Goal: Task Accomplishment & Management: Manage account settings

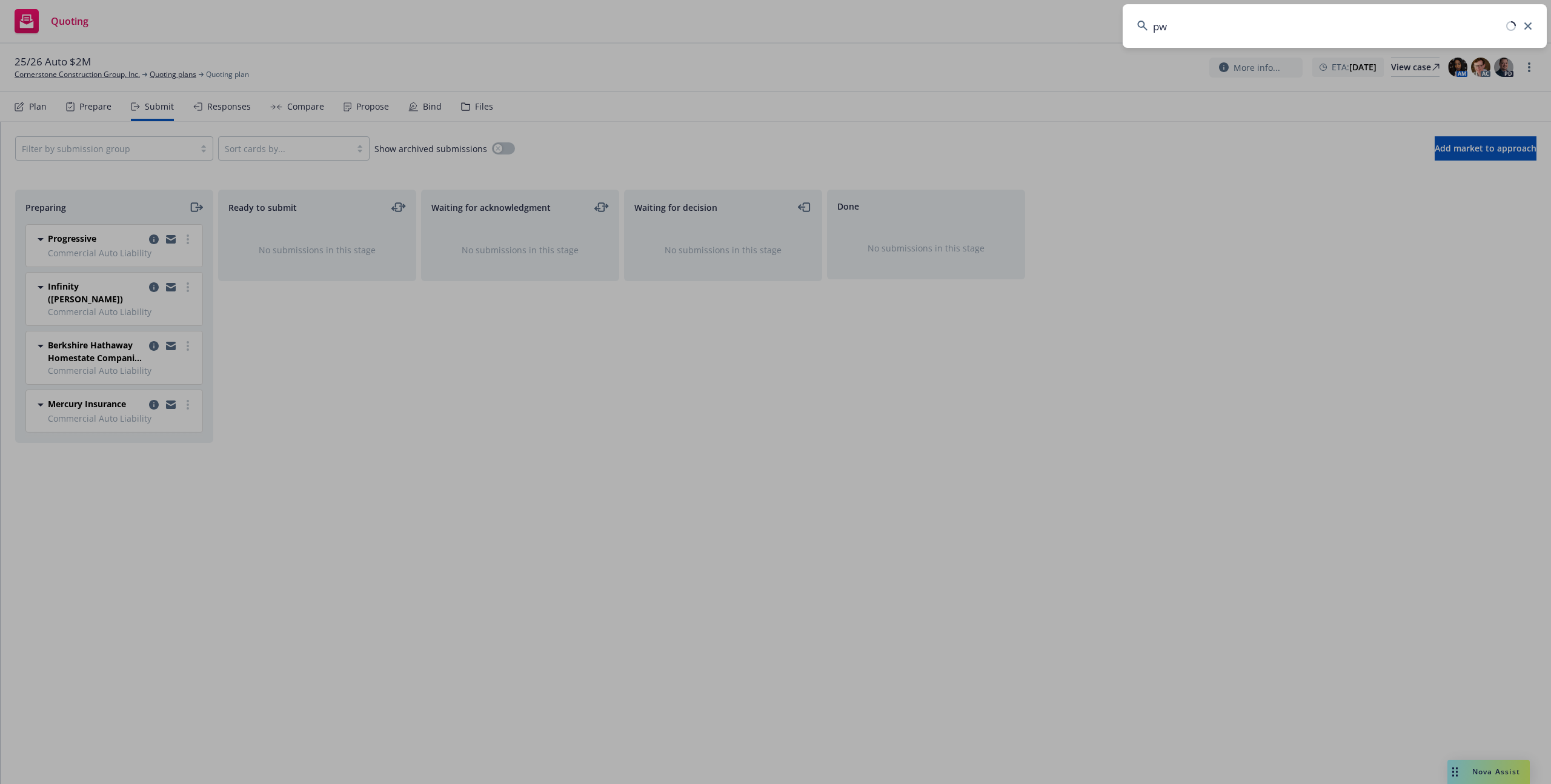
type input "pws"
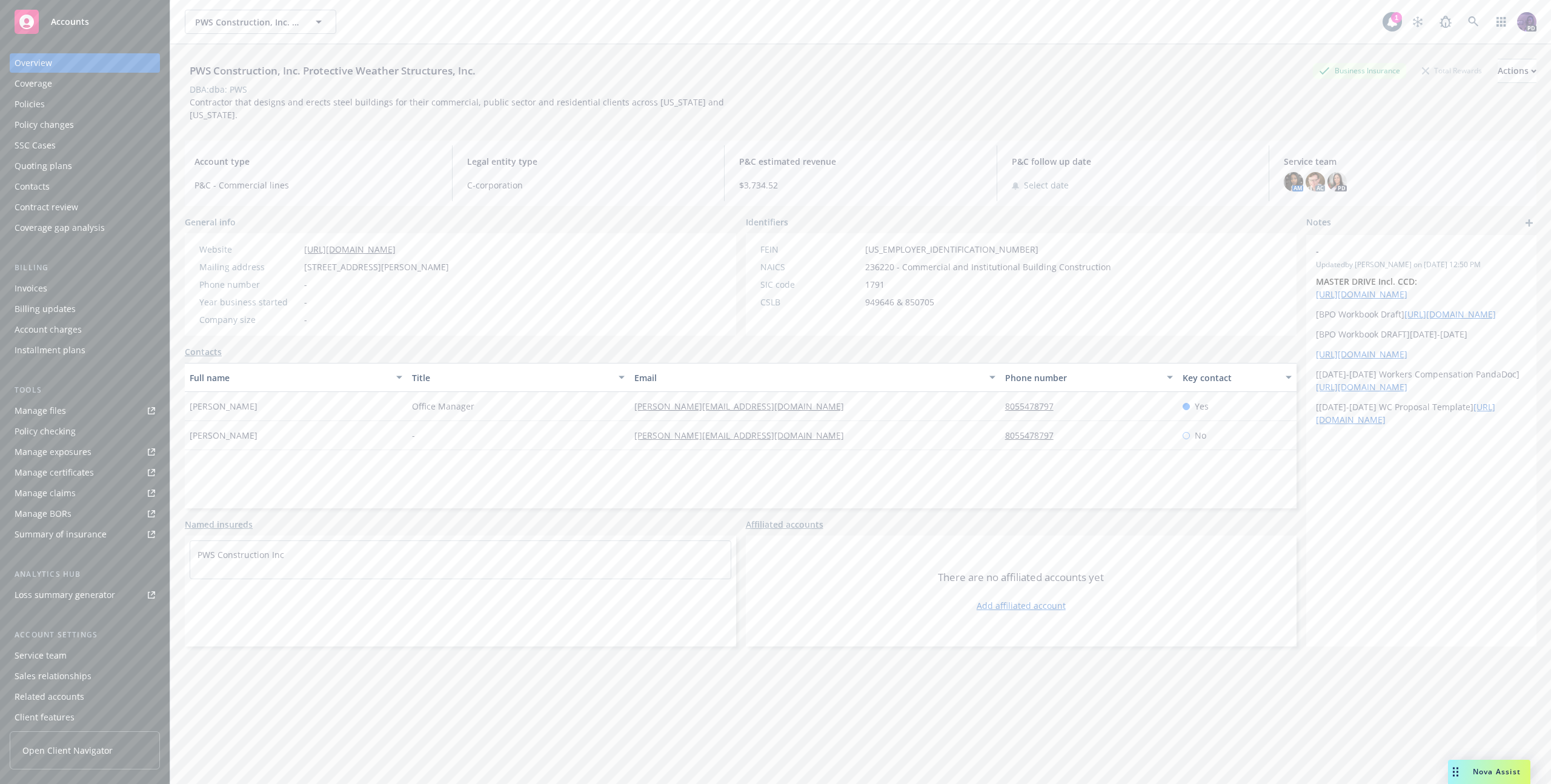
click at [91, 165] on div "Quoting plans" at bounding box center [85, 166] width 141 height 19
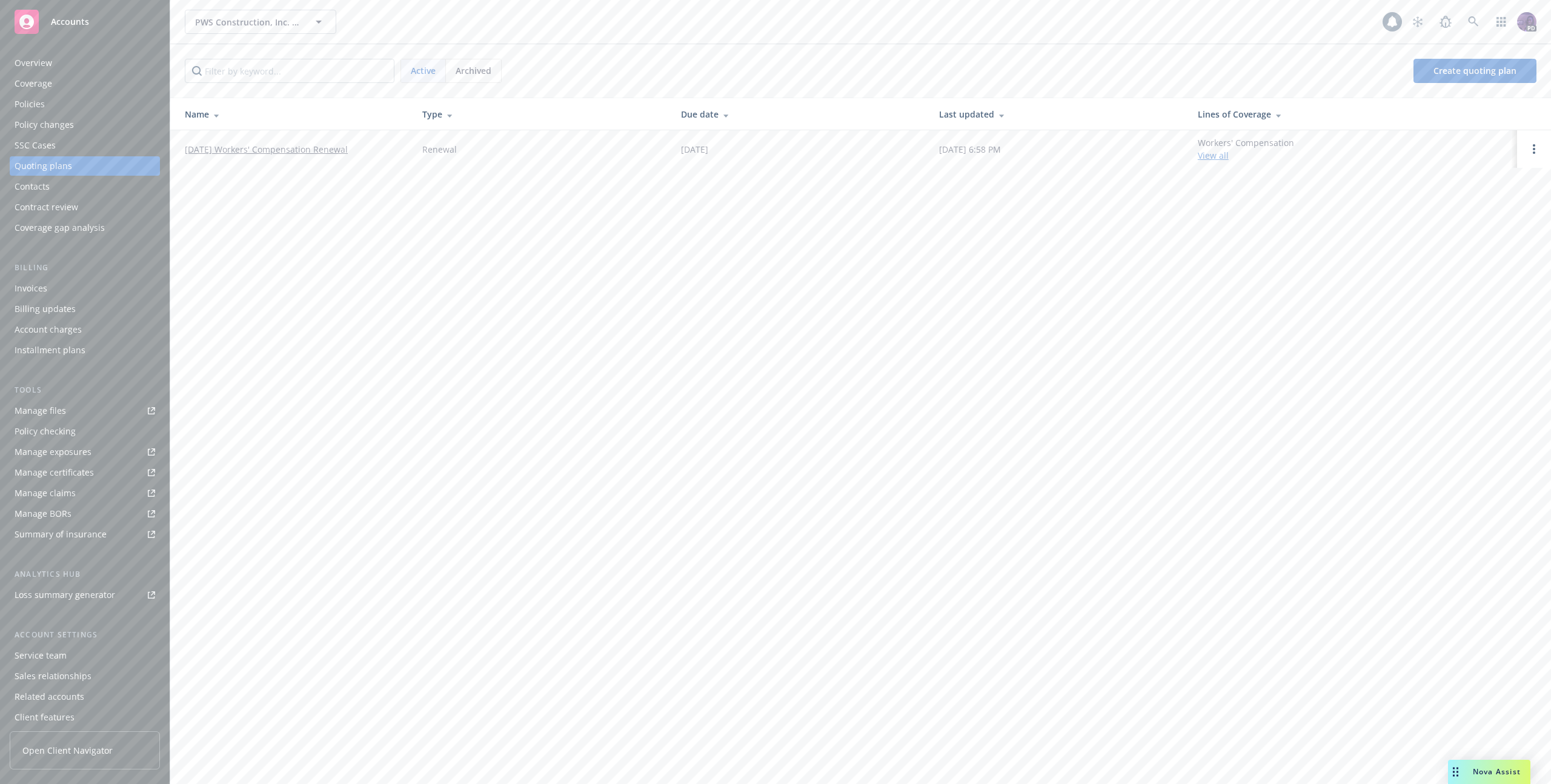
click at [238, 147] on link "10/04/25 Workers' Compensation Renewal" at bounding box center [266, 149] width 163 height 13
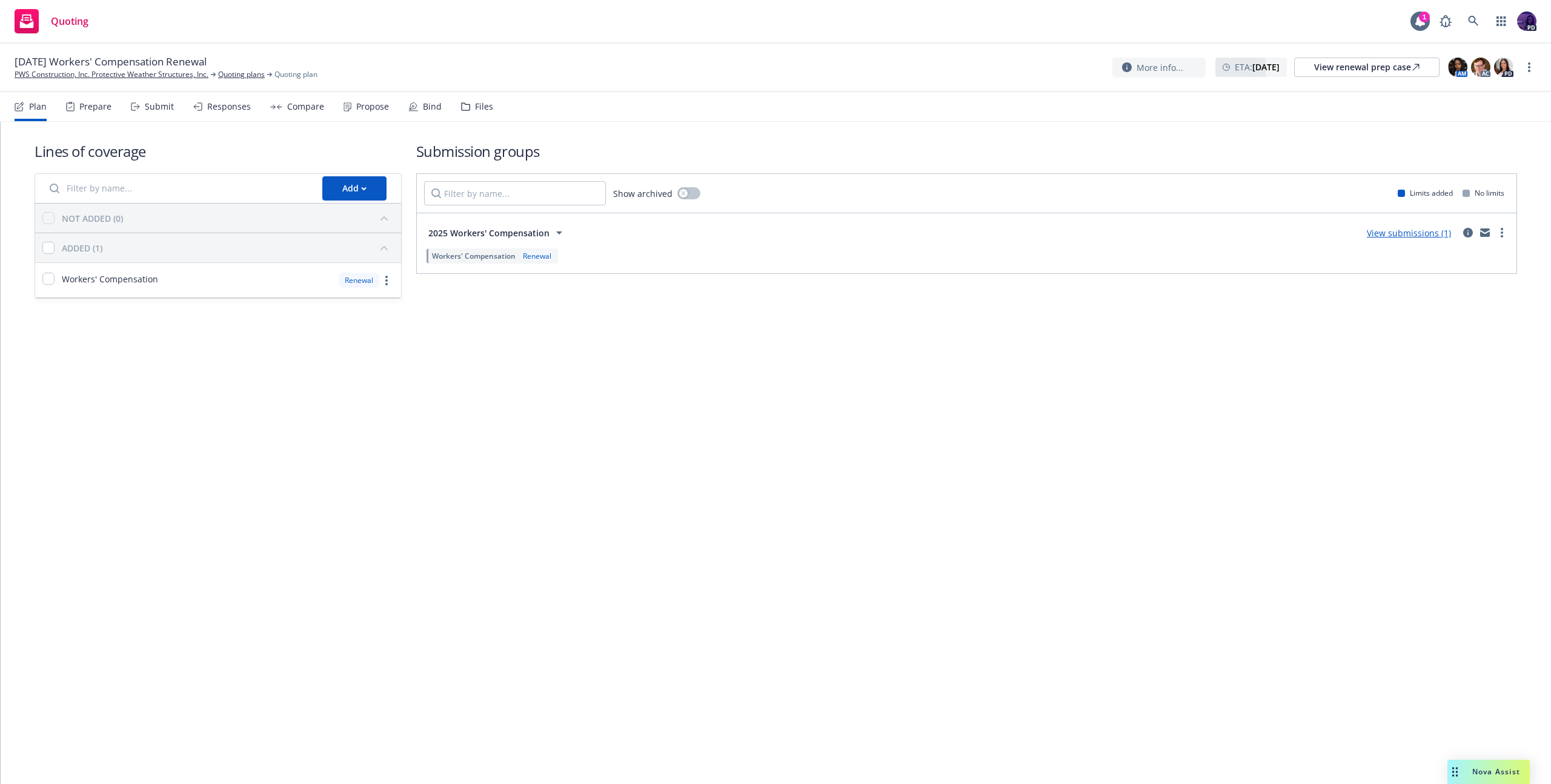
click at [1381, 231] on link "View submissions (1)" at bounding box center [1408, 232] width 84 height 11
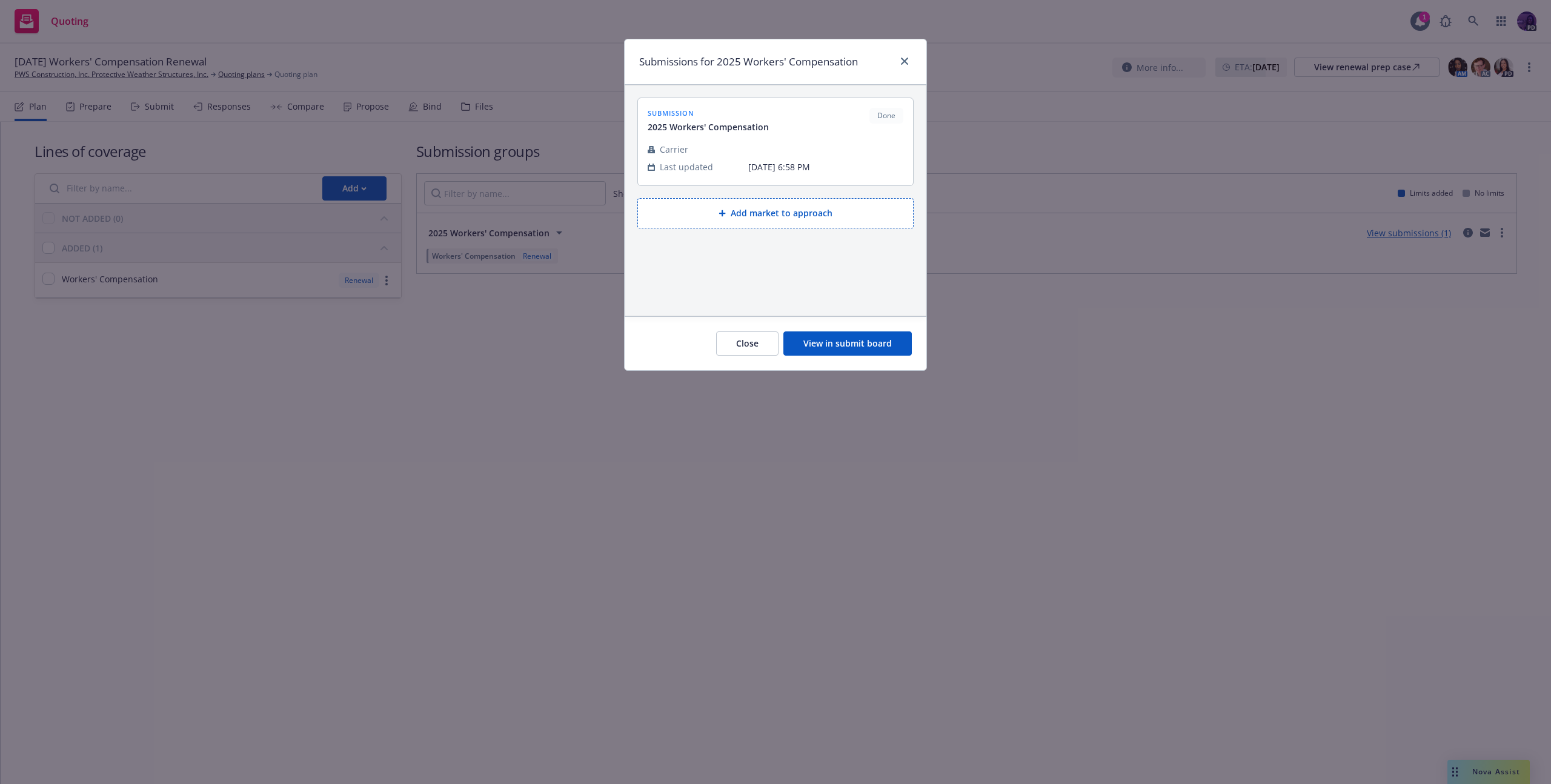
click at [863, 330] on div "Close View in submit board" at bounding box center [776, 343] width 302 height 54
click at [898, 61] on link "close" at bounding box center [904, 61] width 15 height 15
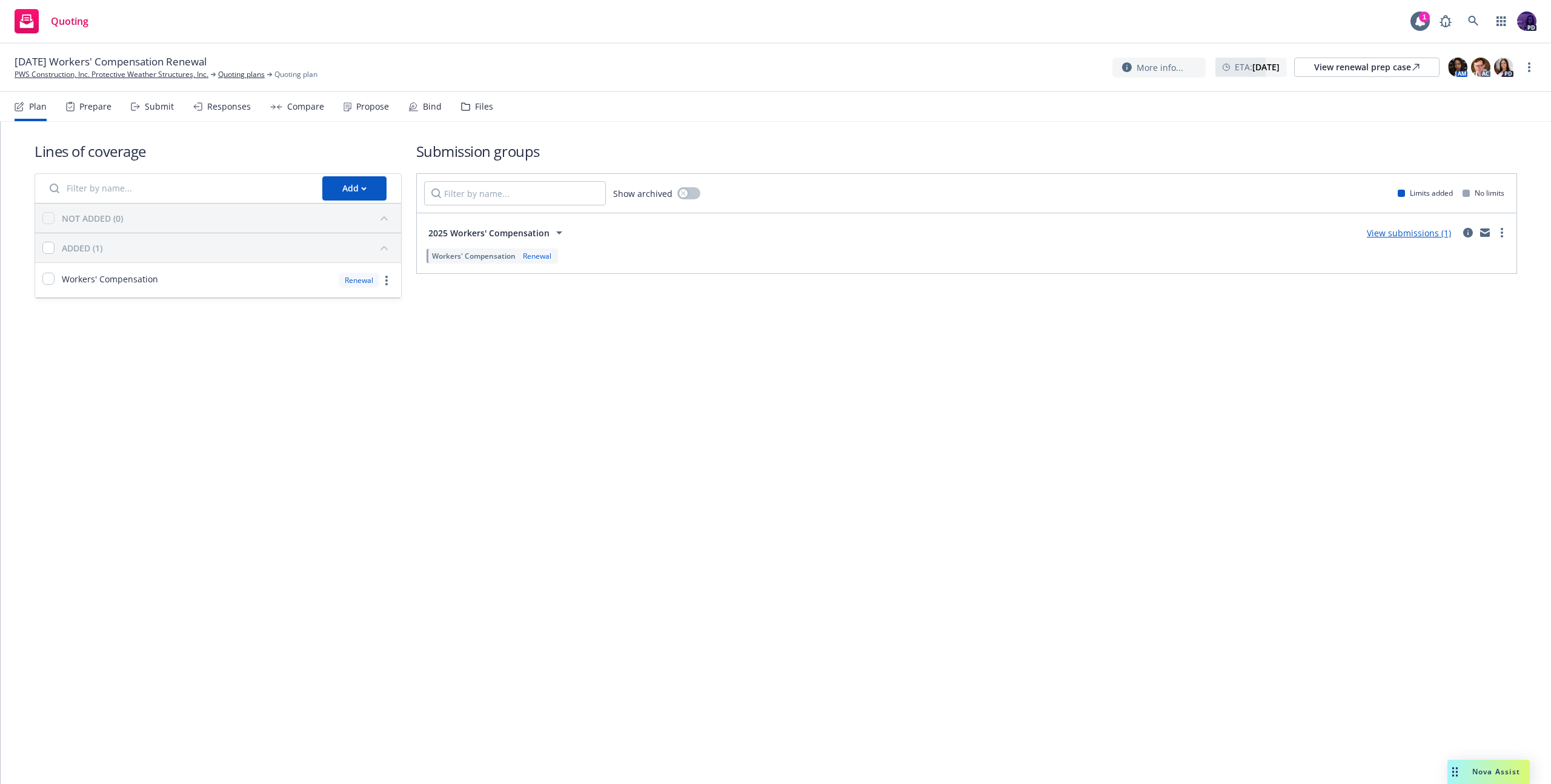
click at [141, 112] on div "Submit" at bounding box center [152, 106] width 43 height 29
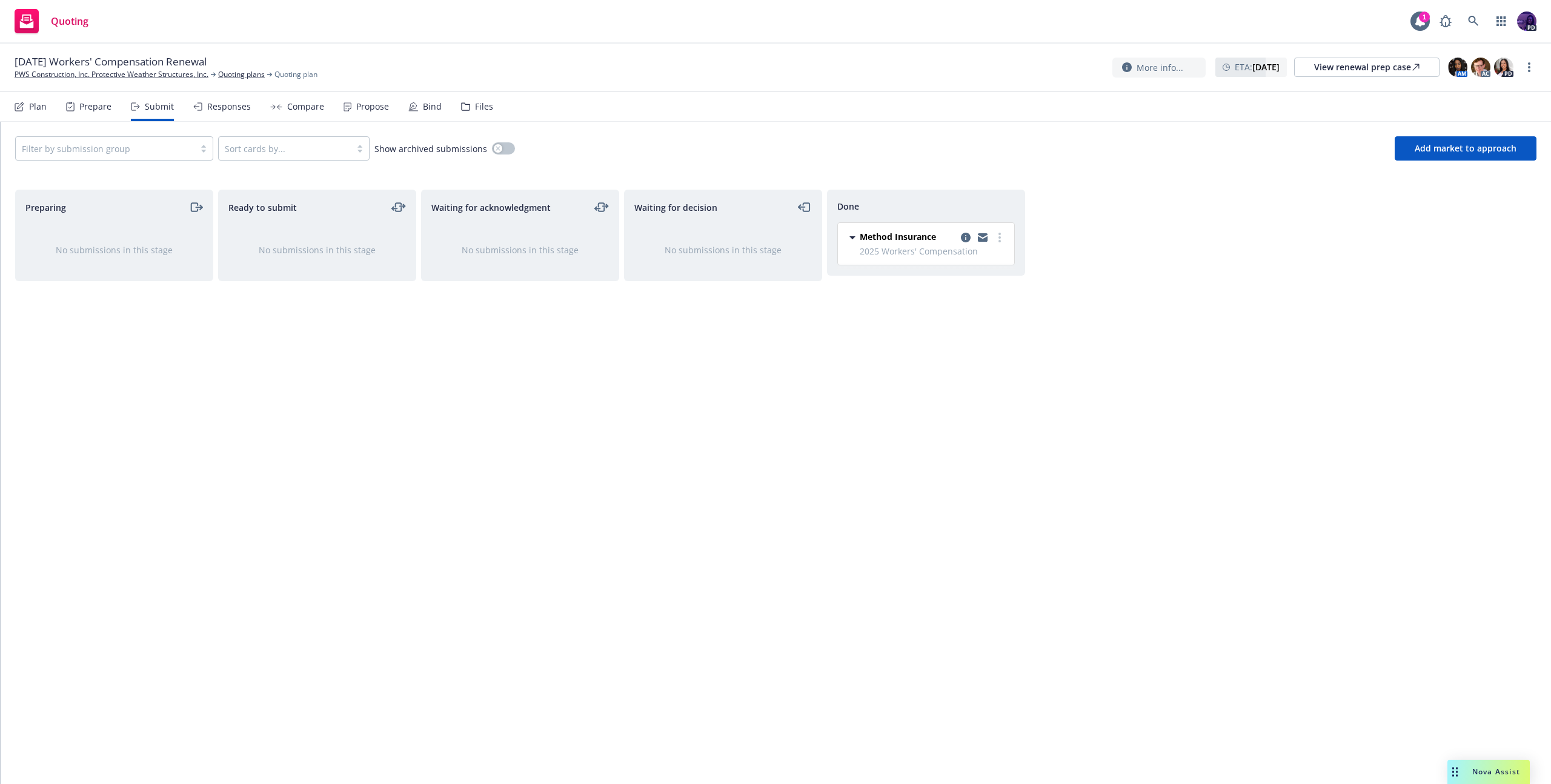
click at [201, 112] on div "Responses" at bounding box center [222, 106] width 57 height 29
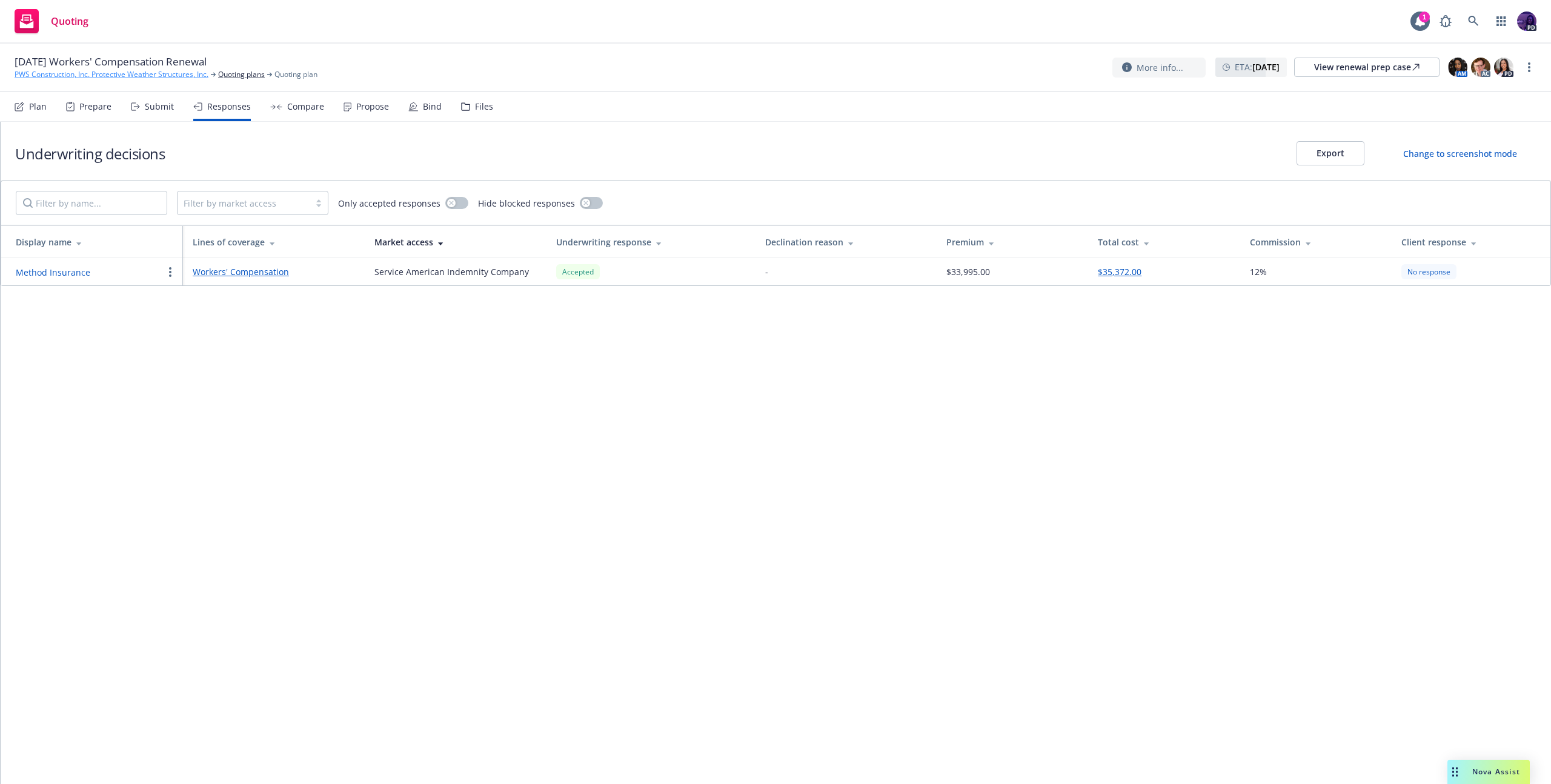
click at [189, 77] on link "PWS Construction, Inc. Protective Weather Structures, Inc." at bounding box center [112, 75] width 194 height 11
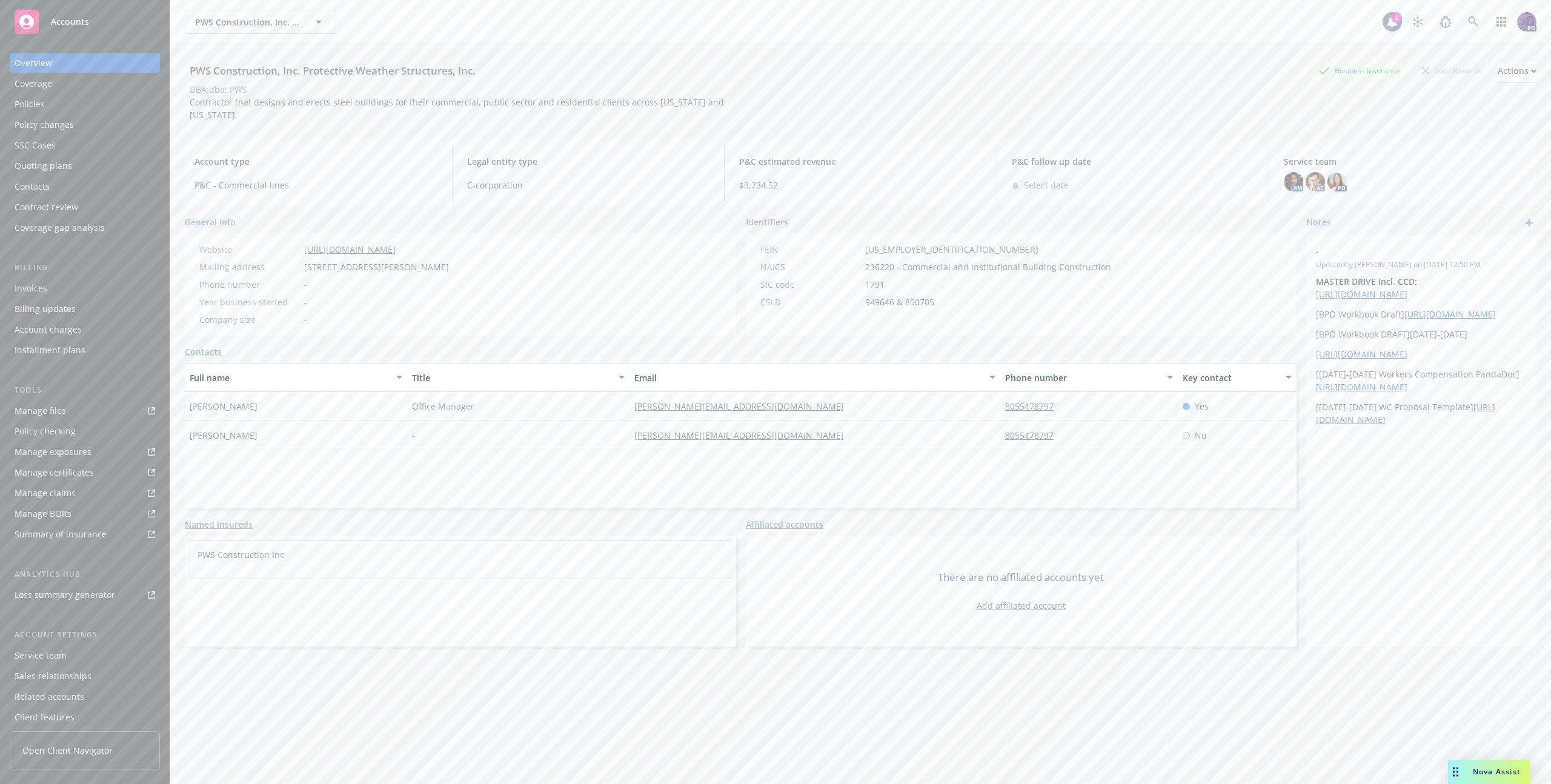
click at [94, 107] on div "Policies" at bounding box center [85, 104] width 141 height 19
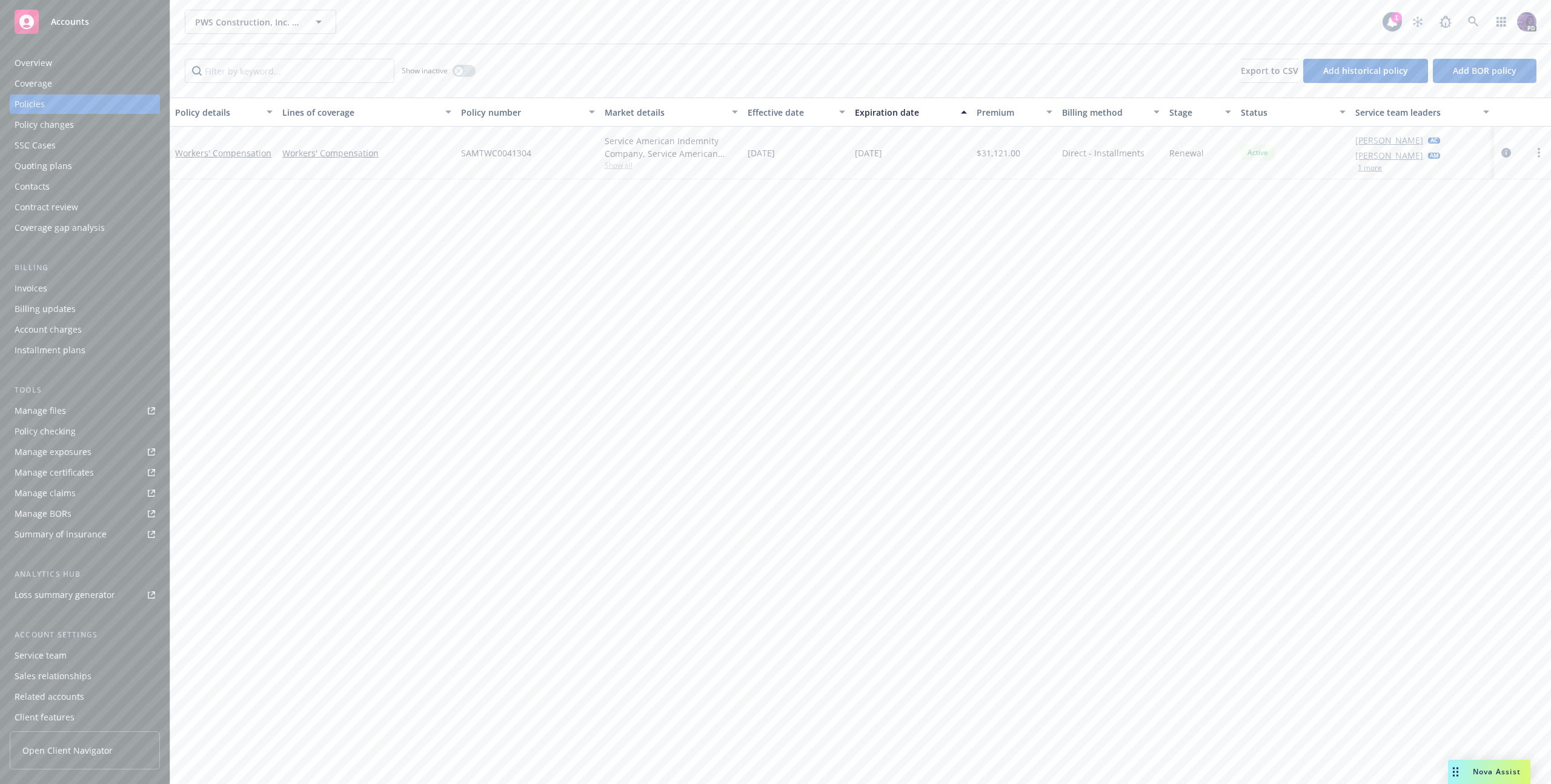
click at [631, 168] on span "Show all" at bounding box center [671, 165] width 133 height 11
click at [429, 306] on div "Policy details Lines of coverage Policy number Market details Effective date Ex…" at bounding box center [861, 441] width 1381 height 686
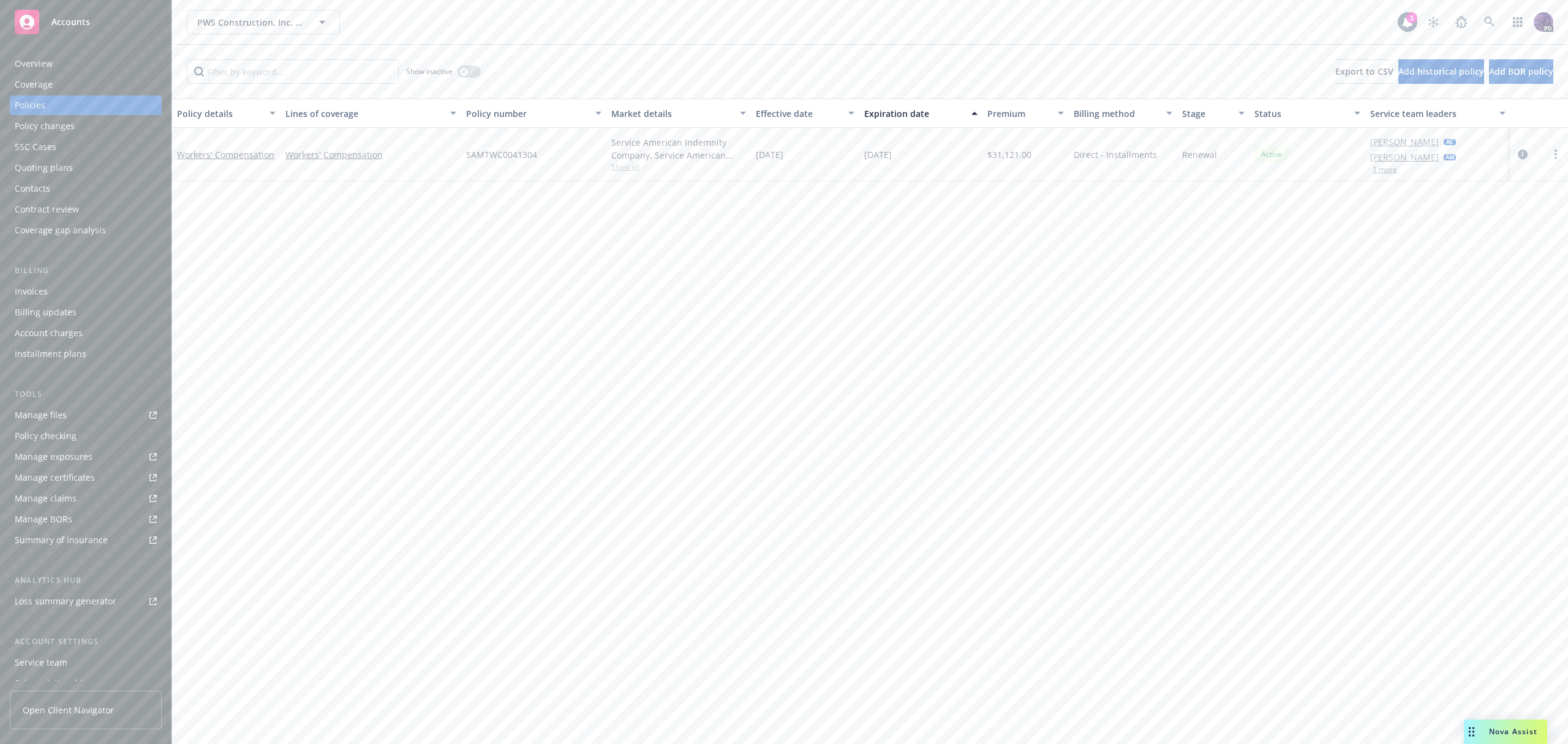
click at [416, 29] on div "PWS Construction, Inc. Protective Weather Structures, Inc. PWS Construction, In…" at bounding box center [792, 22] width 1211 height 25
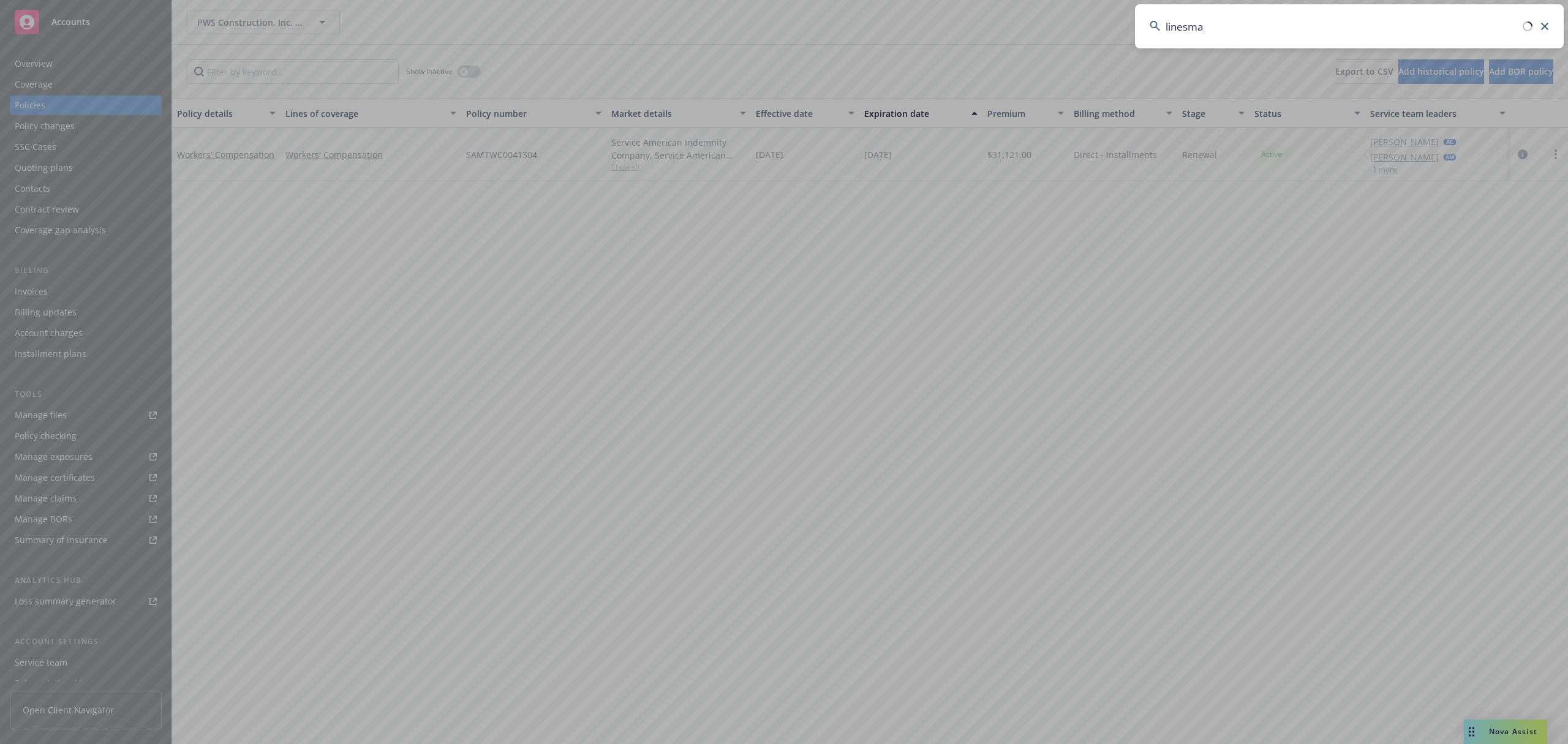
type input "linesman"
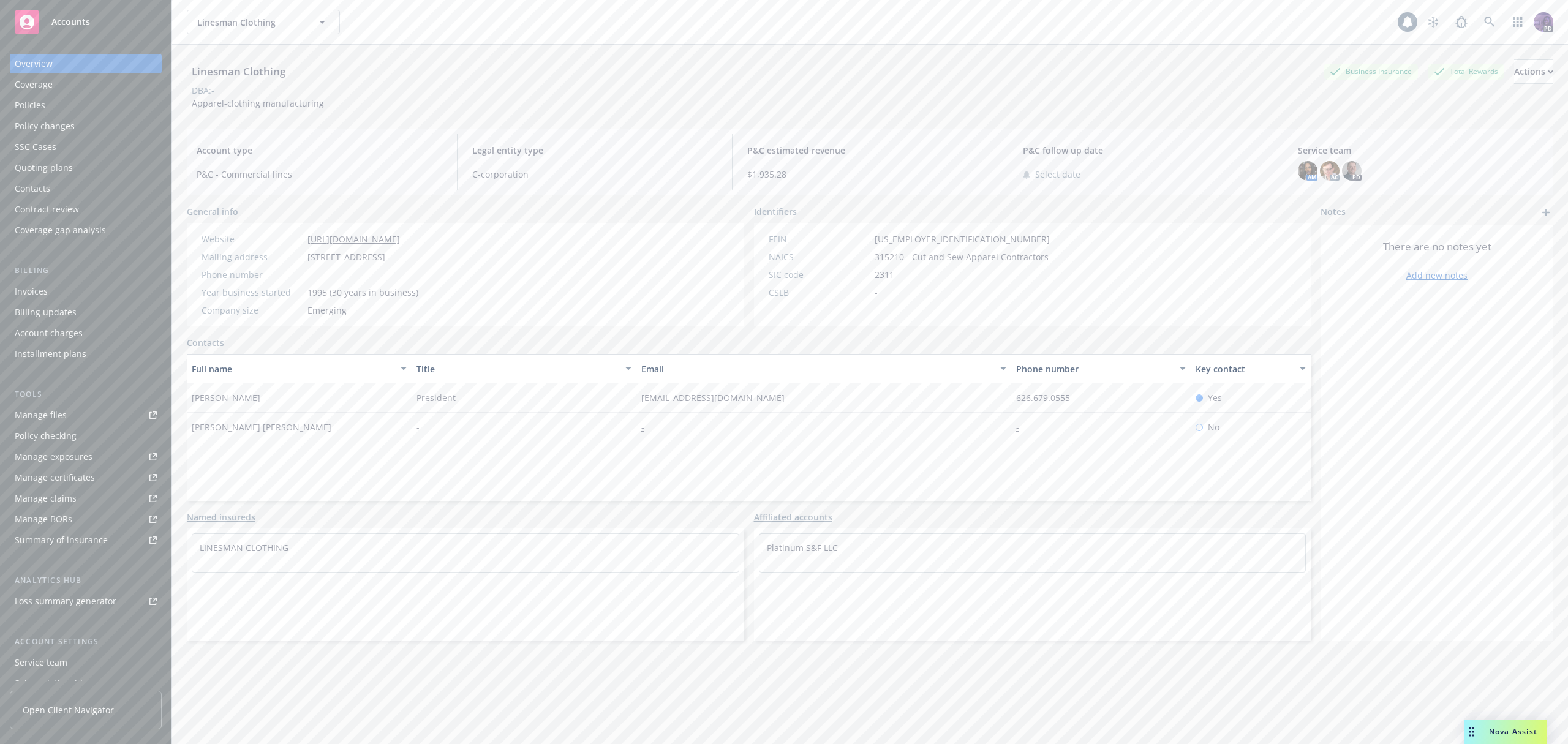
click at [432, 29] on div "Linesman Clothing Linesman Clothing" at bounding box center [792, 22] width 1211 height 25
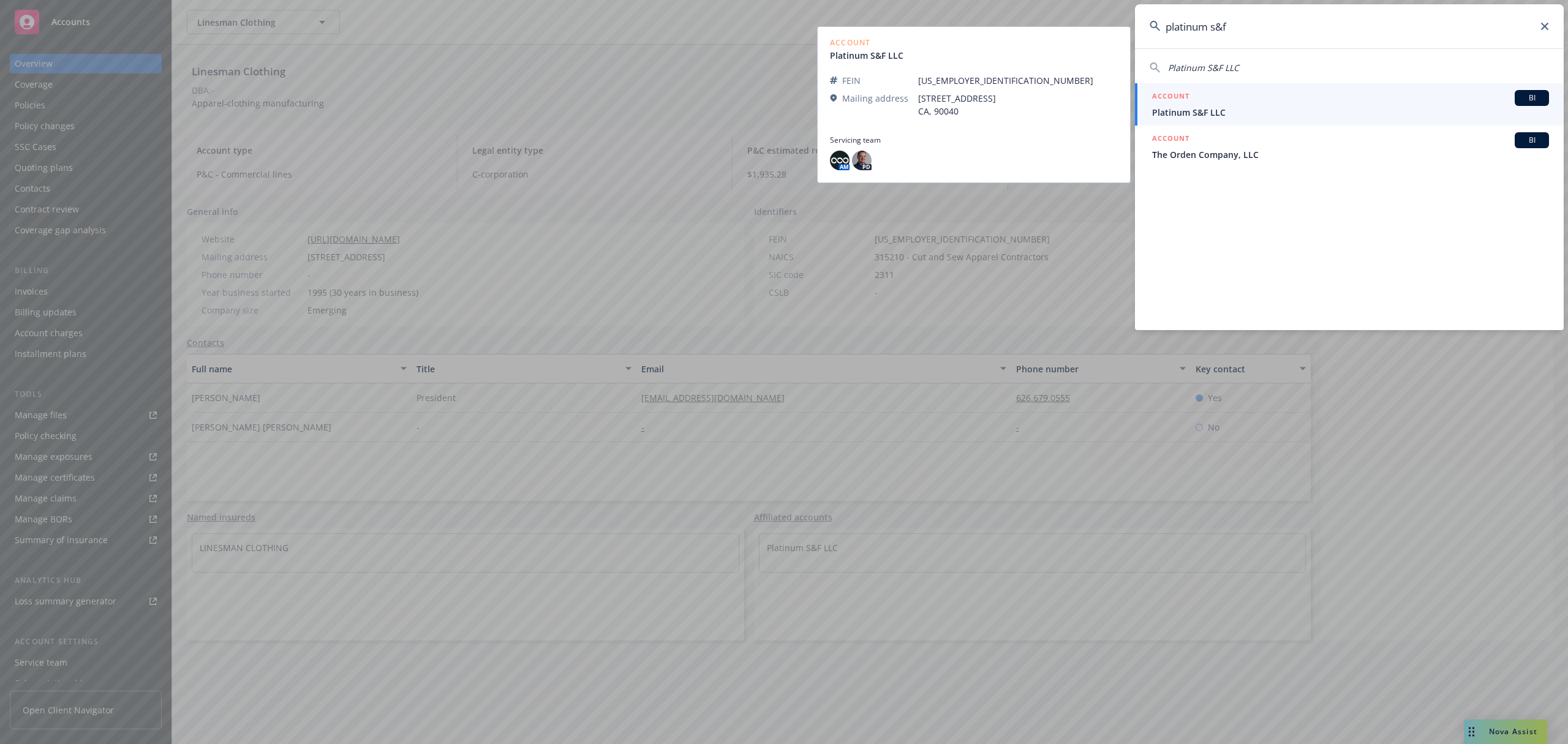
type input "platinum s&f"
click at [1193, 96] on div "ACCOUNT BI" at bounding box center [1350, 98] width 397 height 16
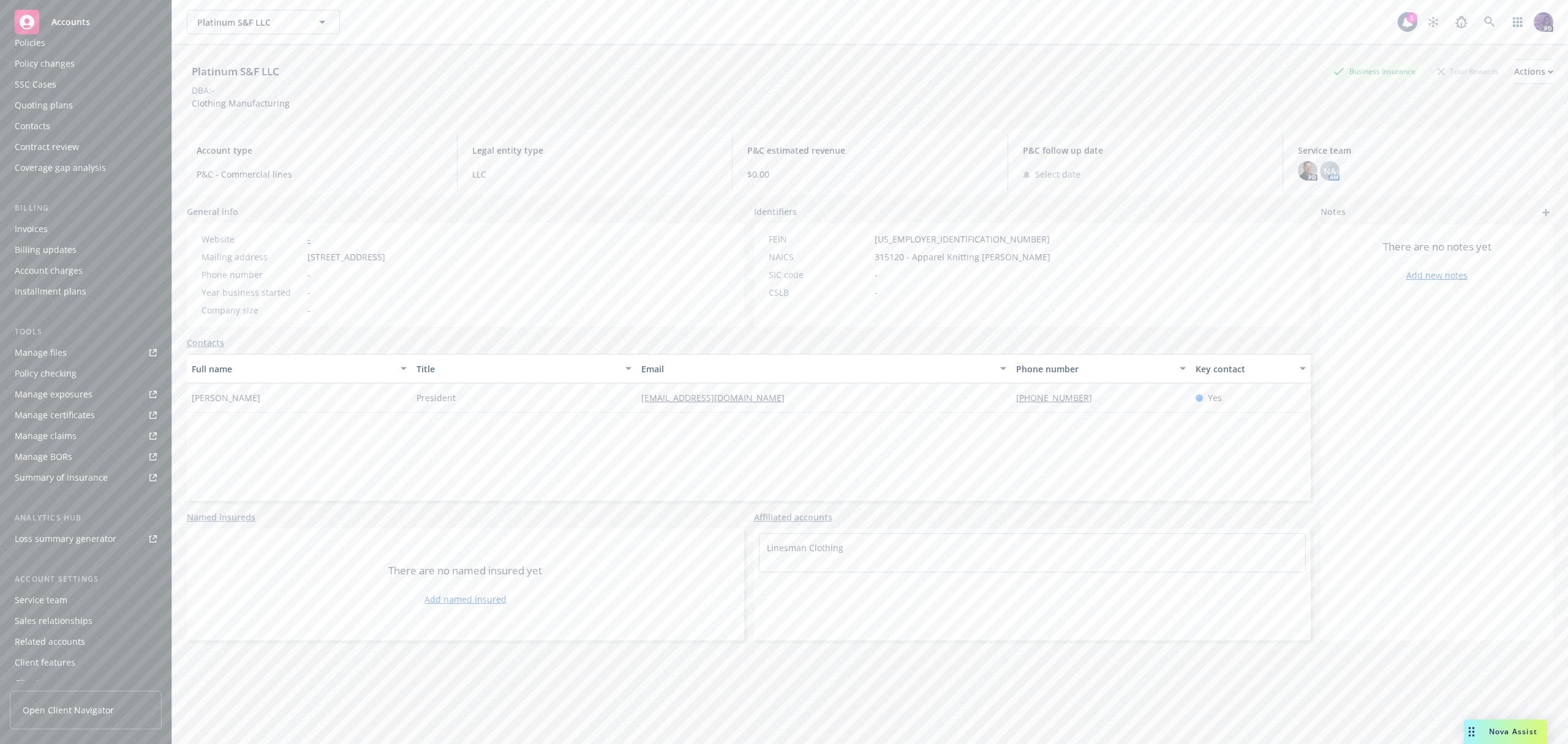
scroll to position [75, 0]
click at [52, 583] on div "Service team" at bounding box center [41, 588] width 53 height 19
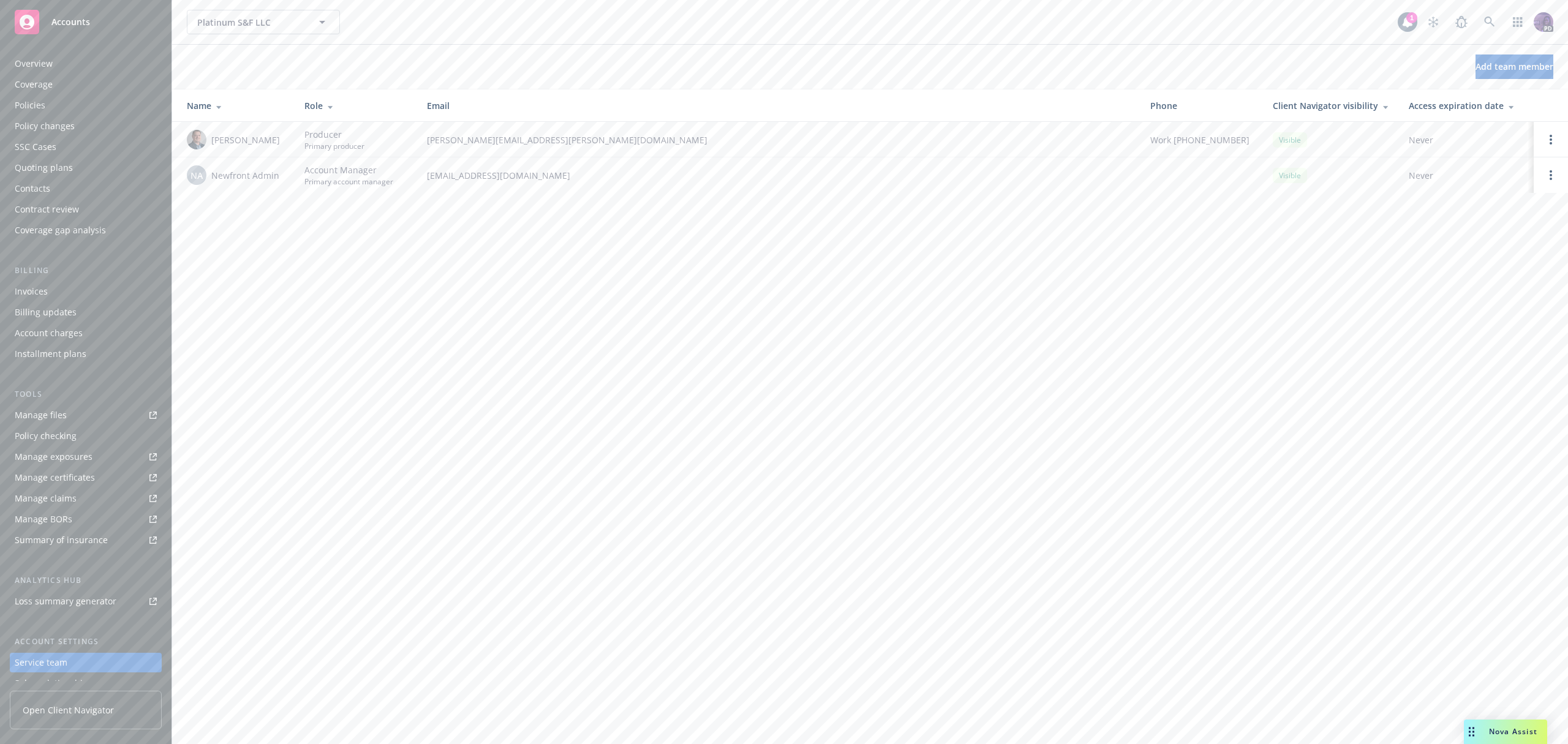
click at [70, 100] on div "Policies" at bounding box center [85, 105] width 142 height 19
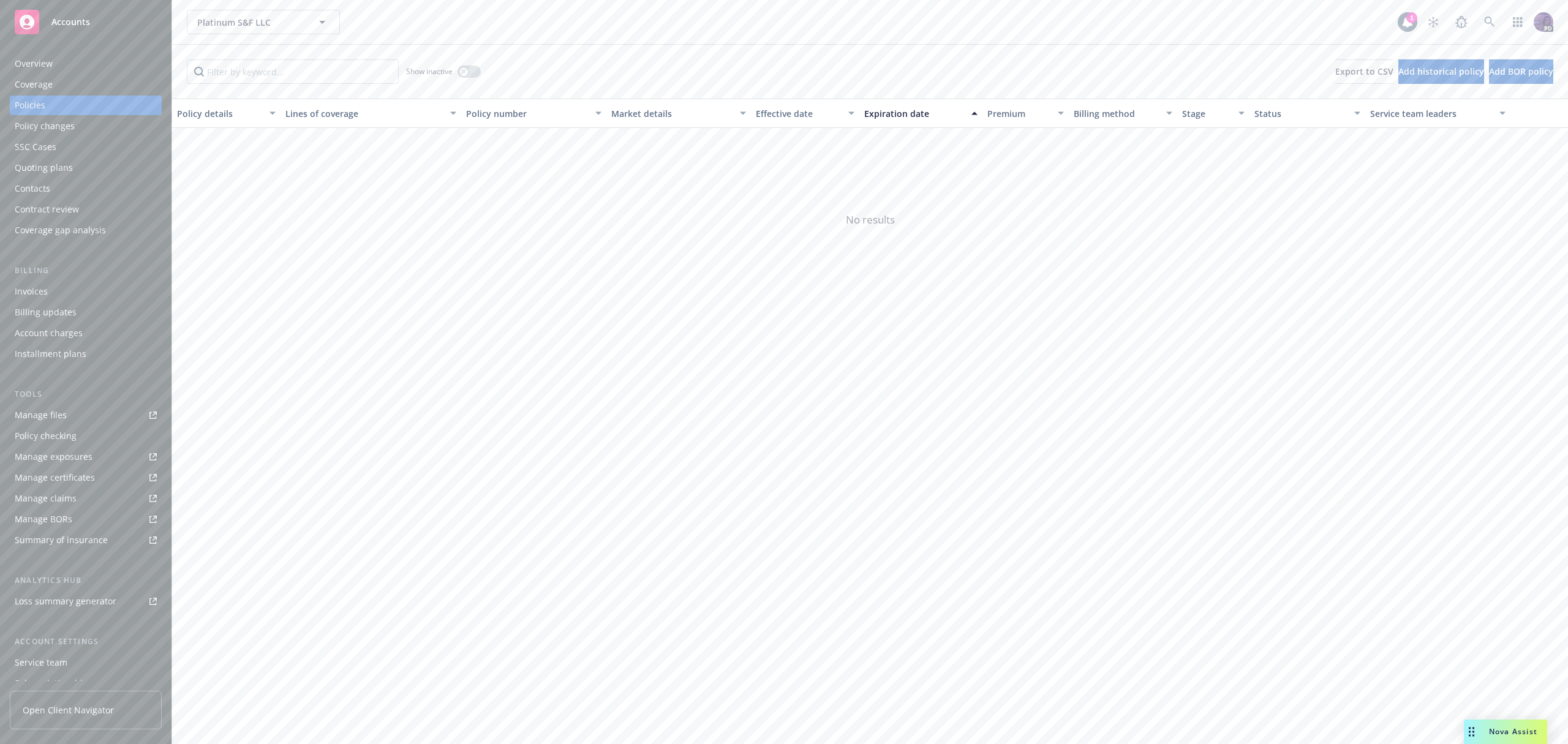
click at [85, 188] on div "Contacts" at bounding box center [85, 188] width 142 height 19
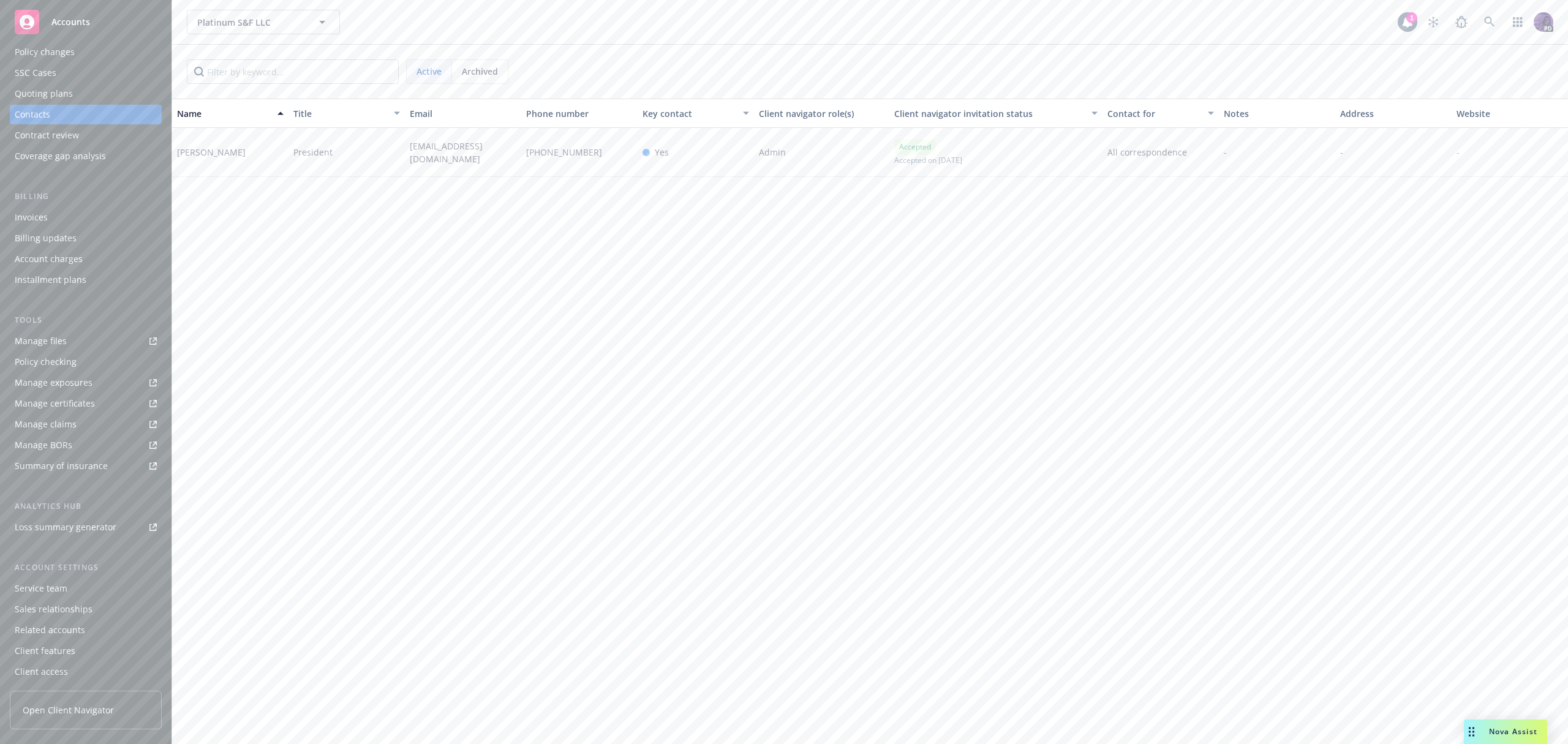
scroll to position [75, 0]
click at [81, 588] on div "Service team" at bounding box center [85, 588] width 142 height 19
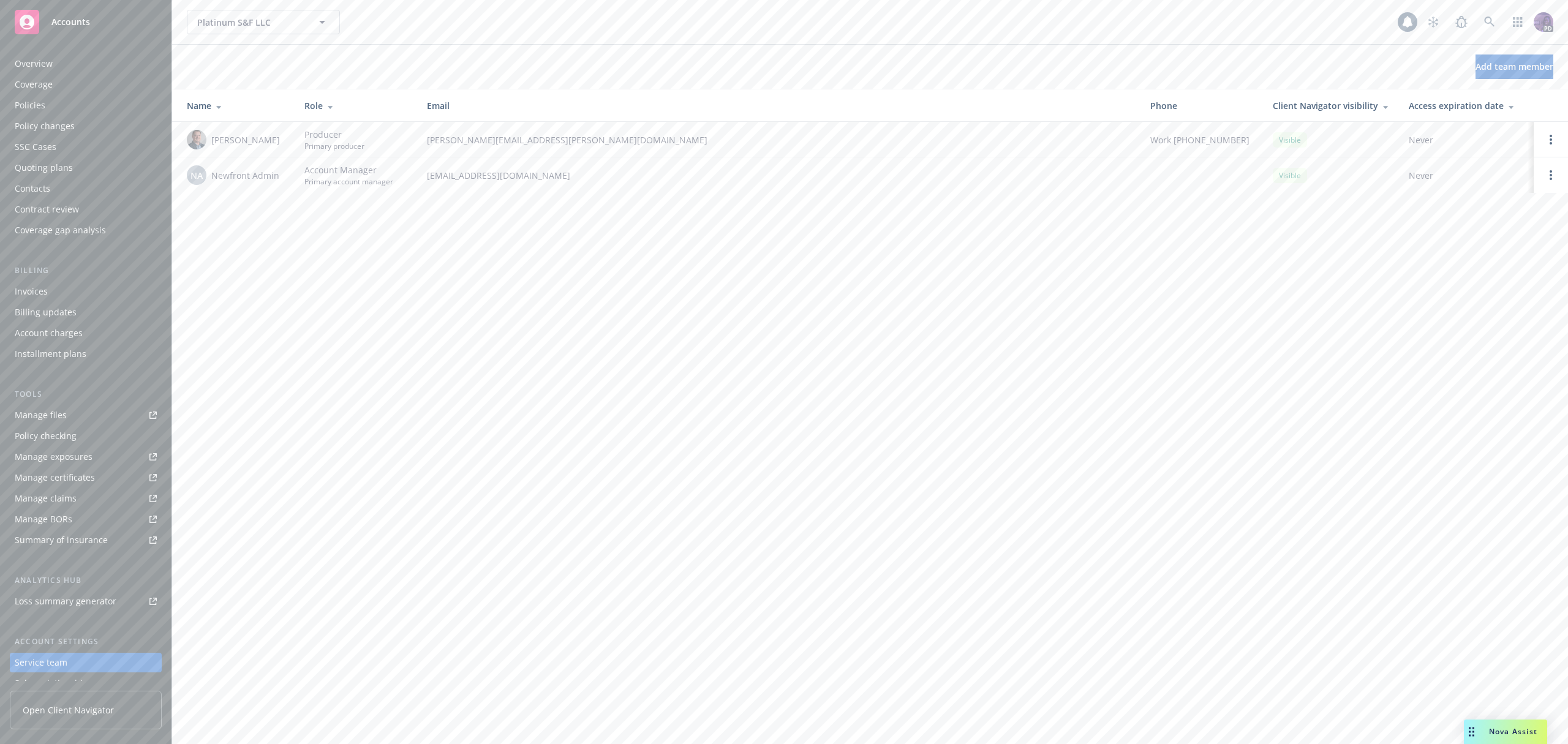
scroll to position [75, 0]
click at [70, 678] on div "Client access" at bounding box center [85, 671] width 142 height 19
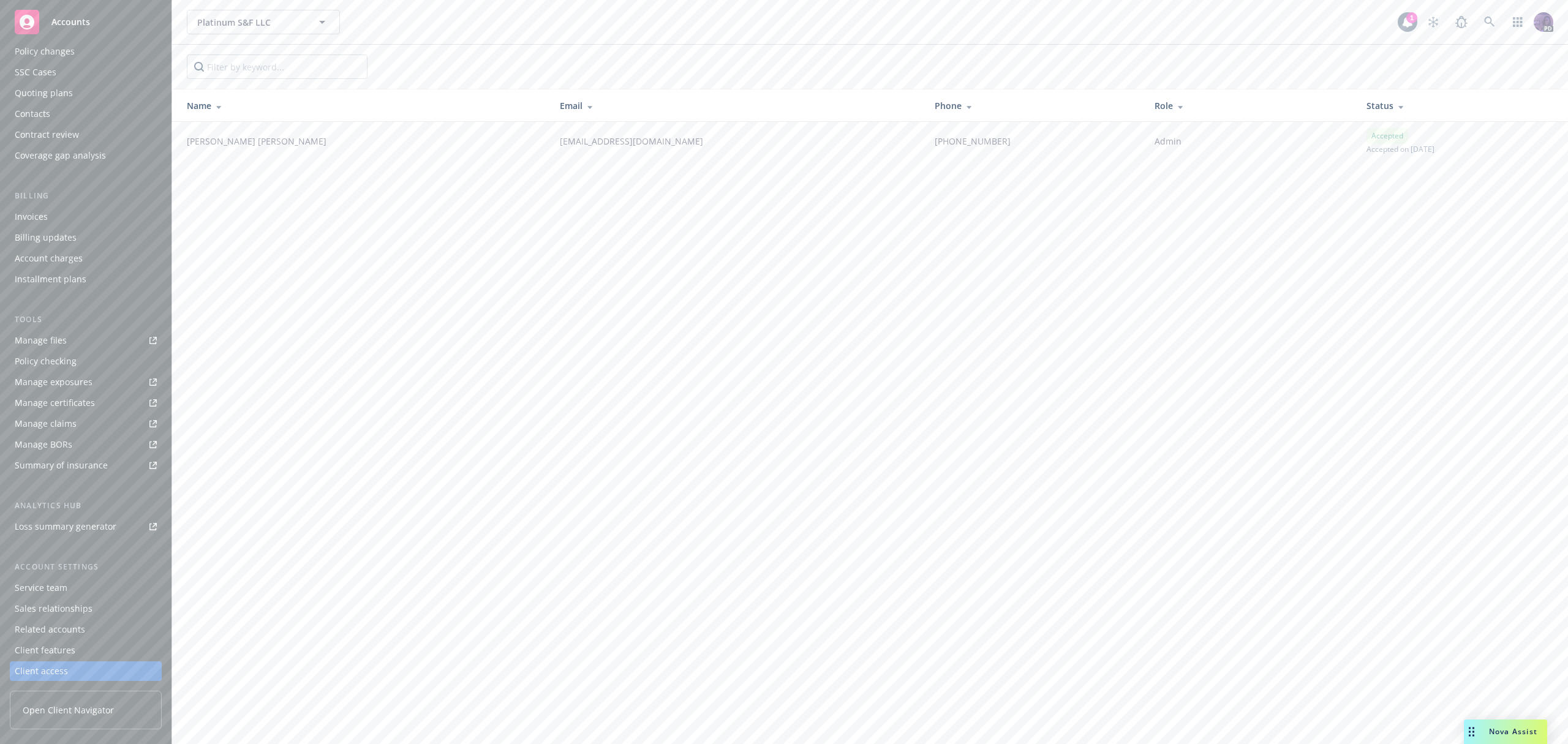
click at [63, 646] on div "Client features" at bounding box center [45, 650] width 61 height 19
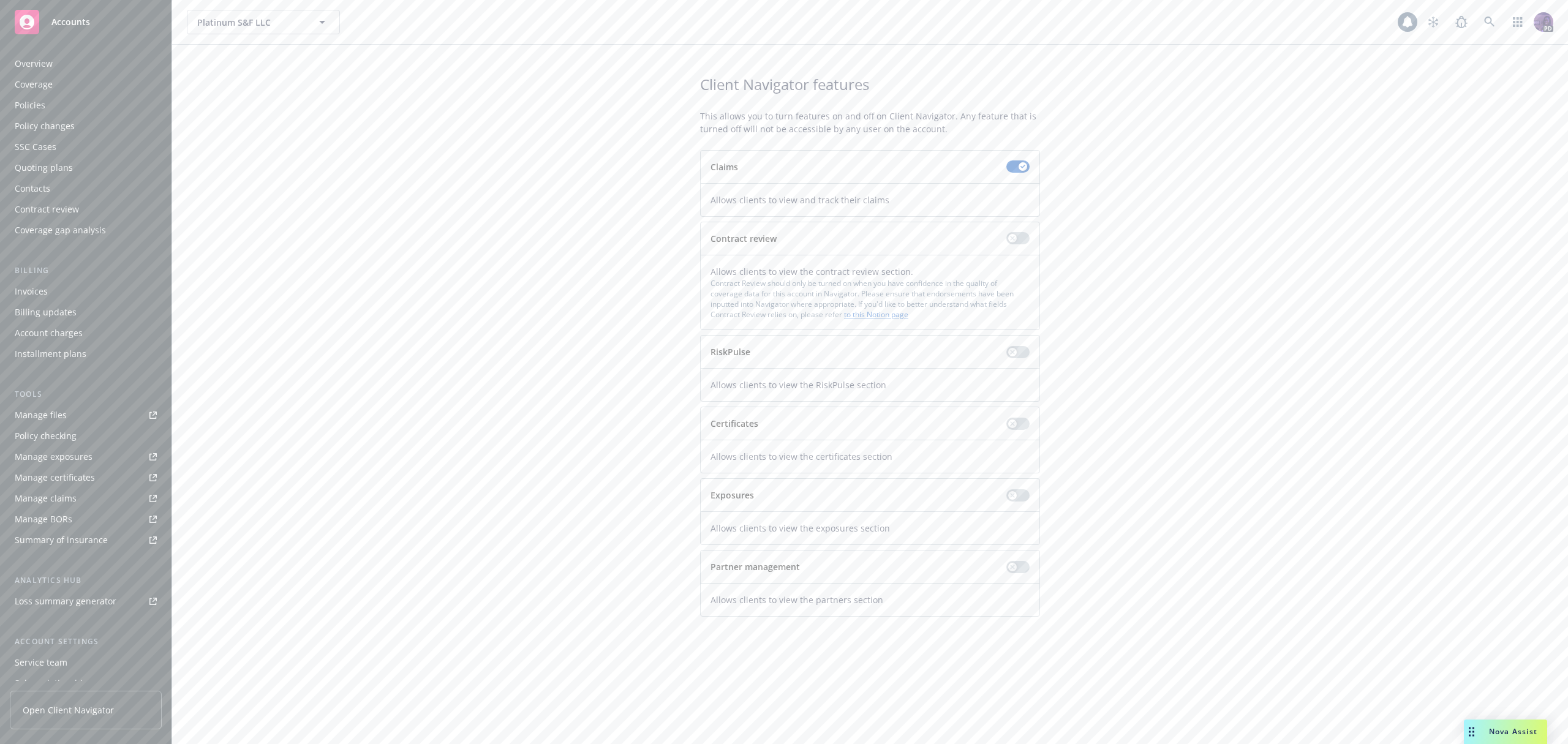
scroll to position [75, 0]
click at [60, 630] on div "Related accounts" at bounding box center [49, 629] width 70 height 19
click at [58, 589] on div "Service team" at bounding box center [41, 588] width 53 height 19
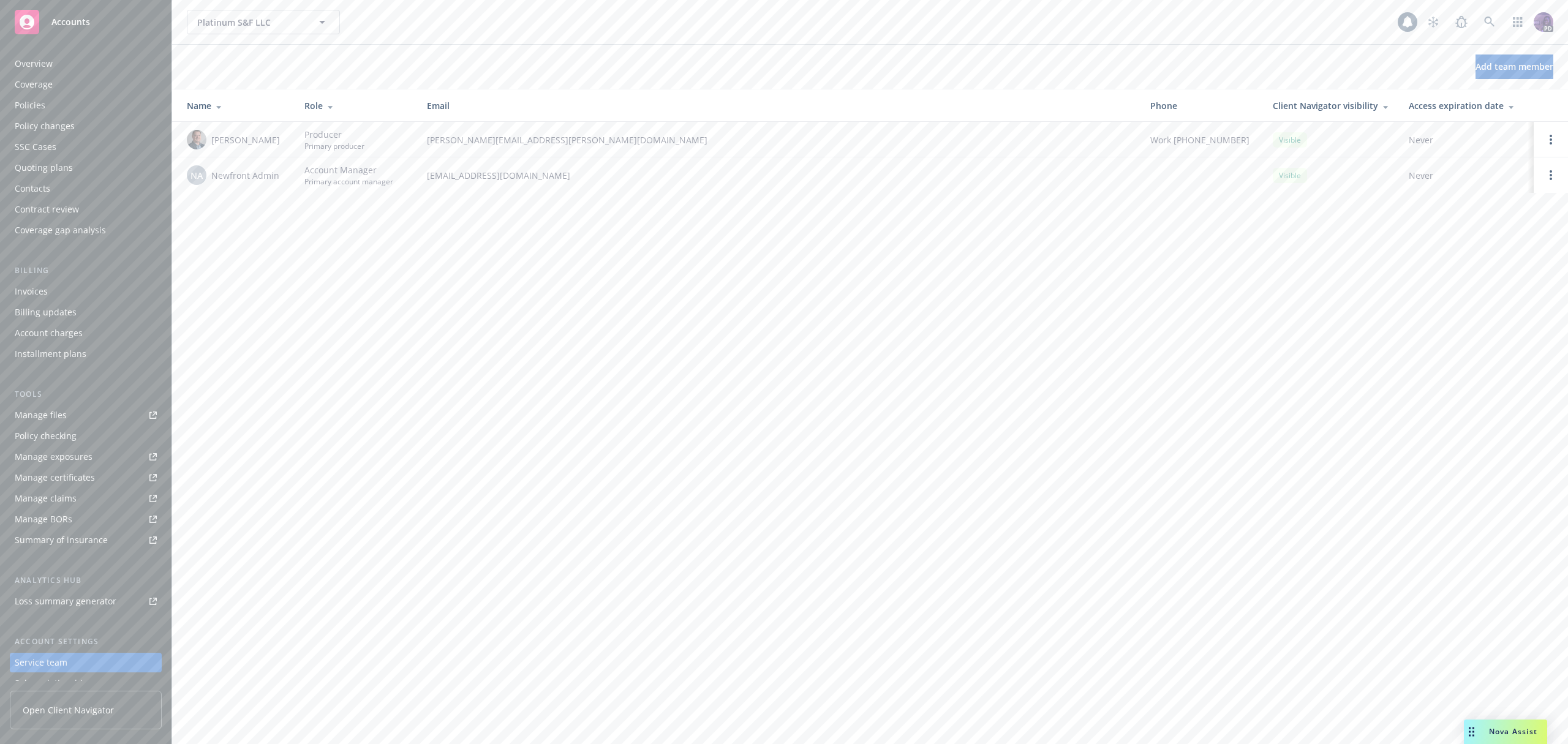
scroll to position [75, 0]
click at [55, 604] on div "Sales relationships" at bounding box center [53, 608] width 77 height 19
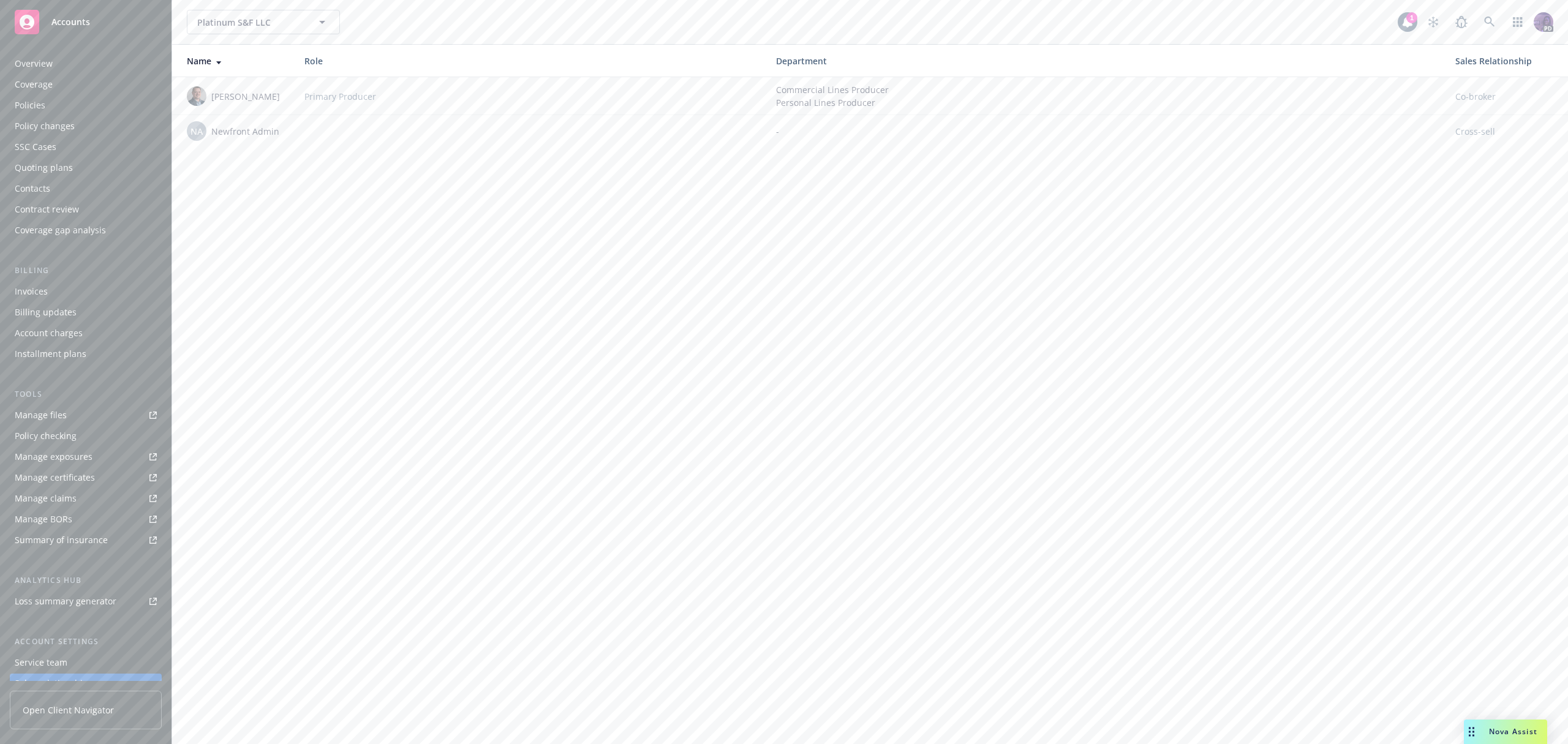
click at [90, 179] on div "Contacts" at bounding box center [85, 188] width 142 height 19
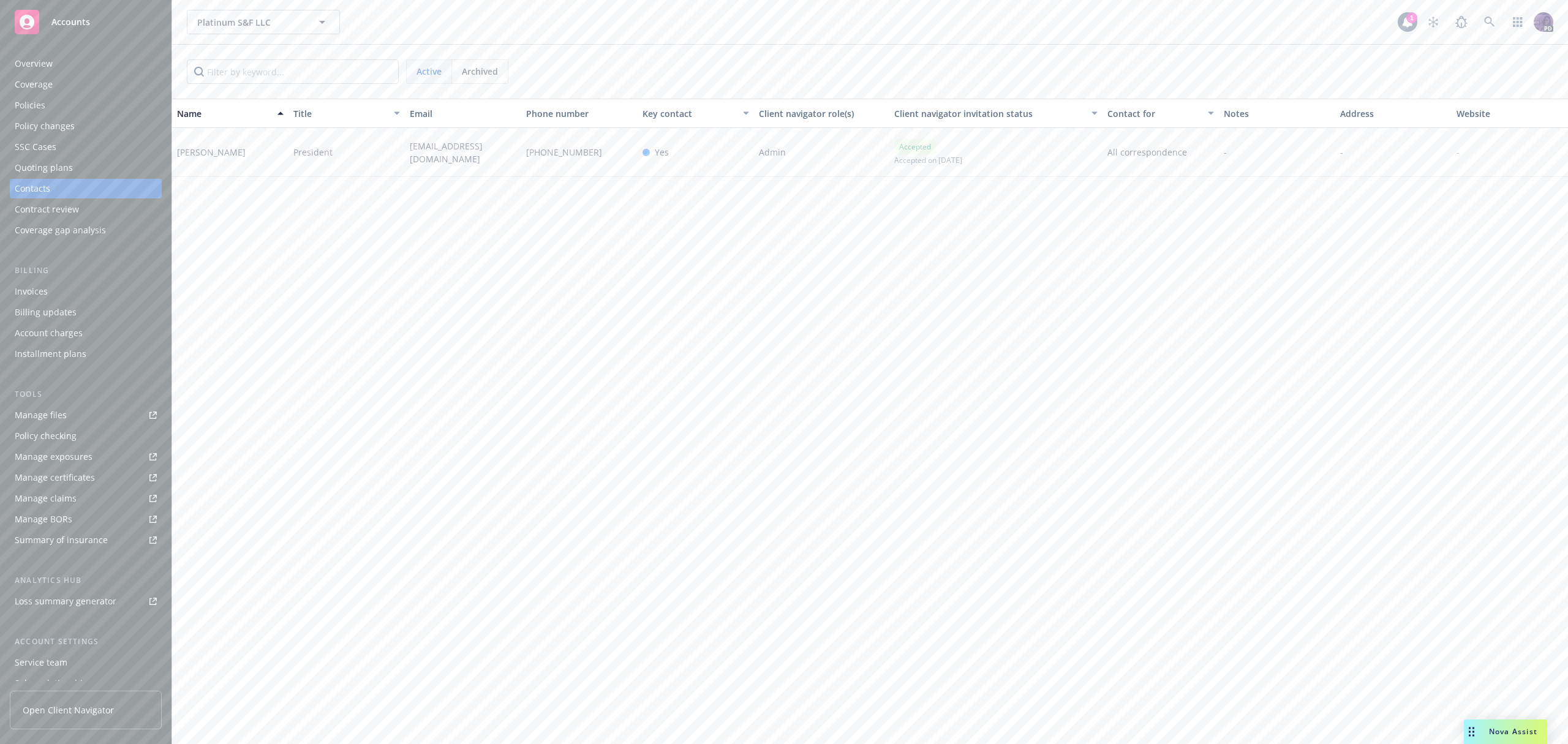
click at [457, 71] on div "Archived" at bounding box center [479, 71] width 55 height 23
click at [441, 73] on span "Active" at bounding box center [429, 71] width 25 height 13
click at [83, 646] on div "Client features" at bounding box center [85, 650] width 142 height 19
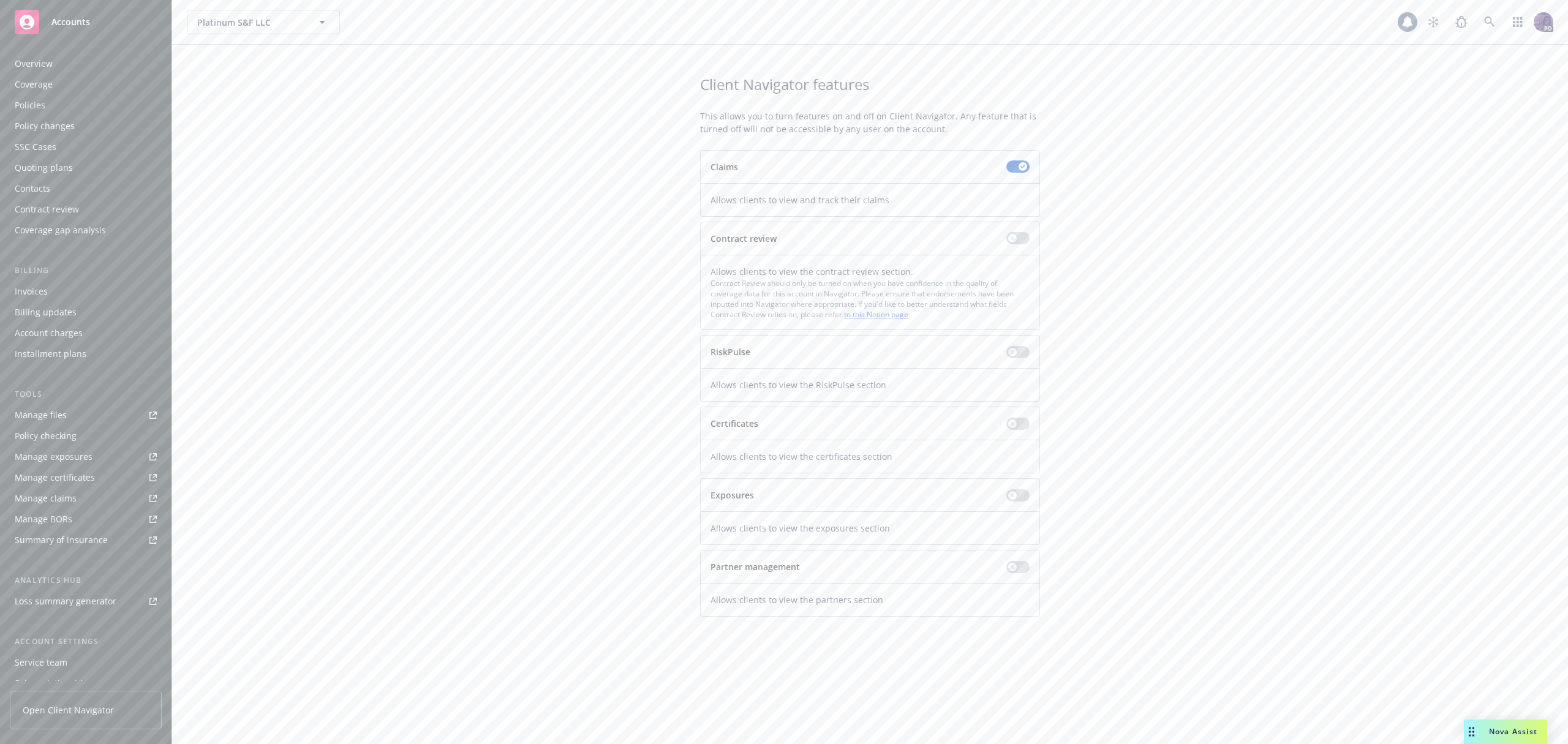
scroll to position [75, 0]
click at [67, 671] on div "Client access" at bounding box center [85, 671] width 142 height 19
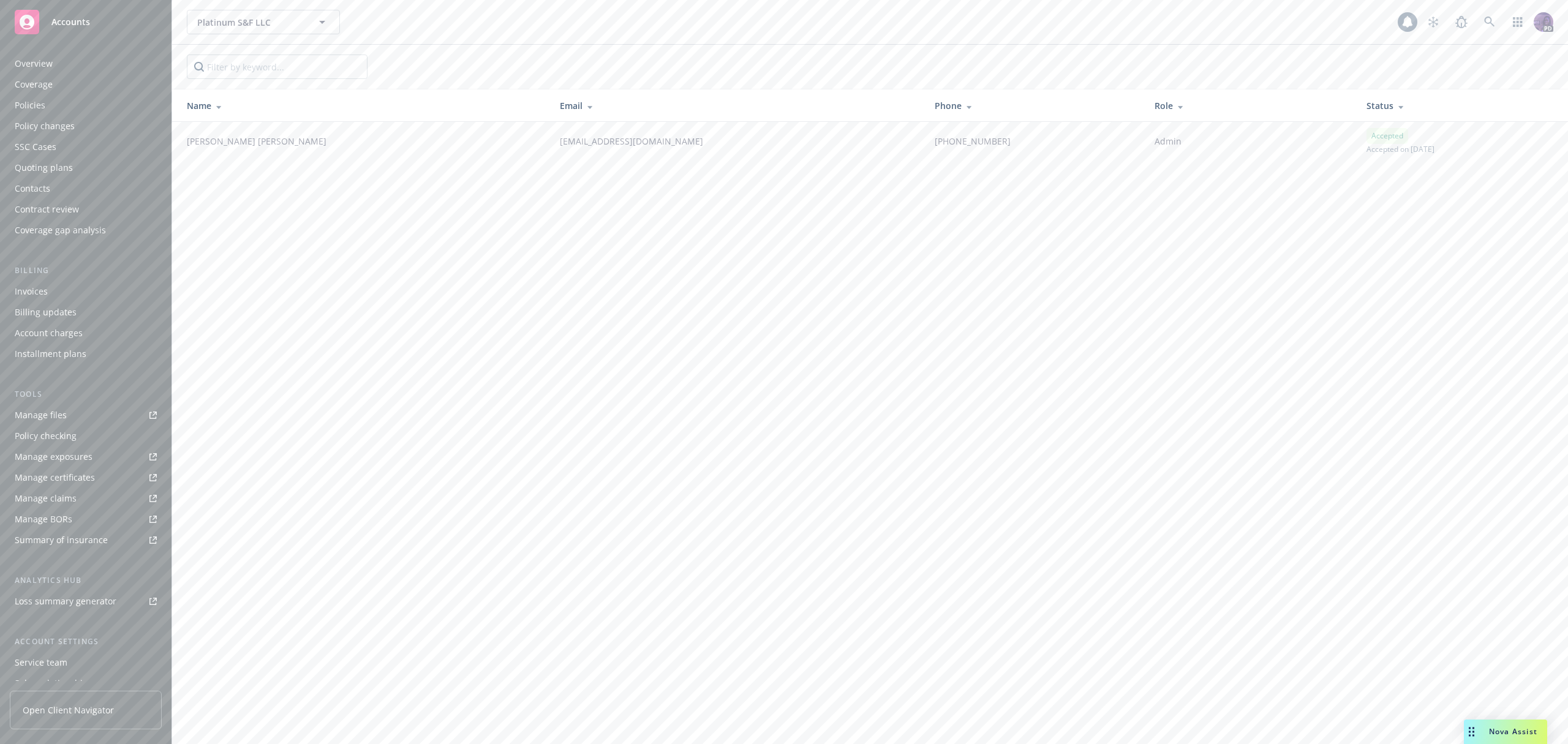
scroll to position [75, 0]
click at [56, 718] on link "Open Client Navigator" at bounding box center [85, 711] width 152 height 39
click at [353, 26] on div "Platinum S&F LLC Platinum S&F LLC" at bounding box center [792, 22] width 1211 height 25
click at [354, 26] on div "Platinum S&F LLC Platinum S&F LLC" at bounding box center [792, 22] width 1211 height 25
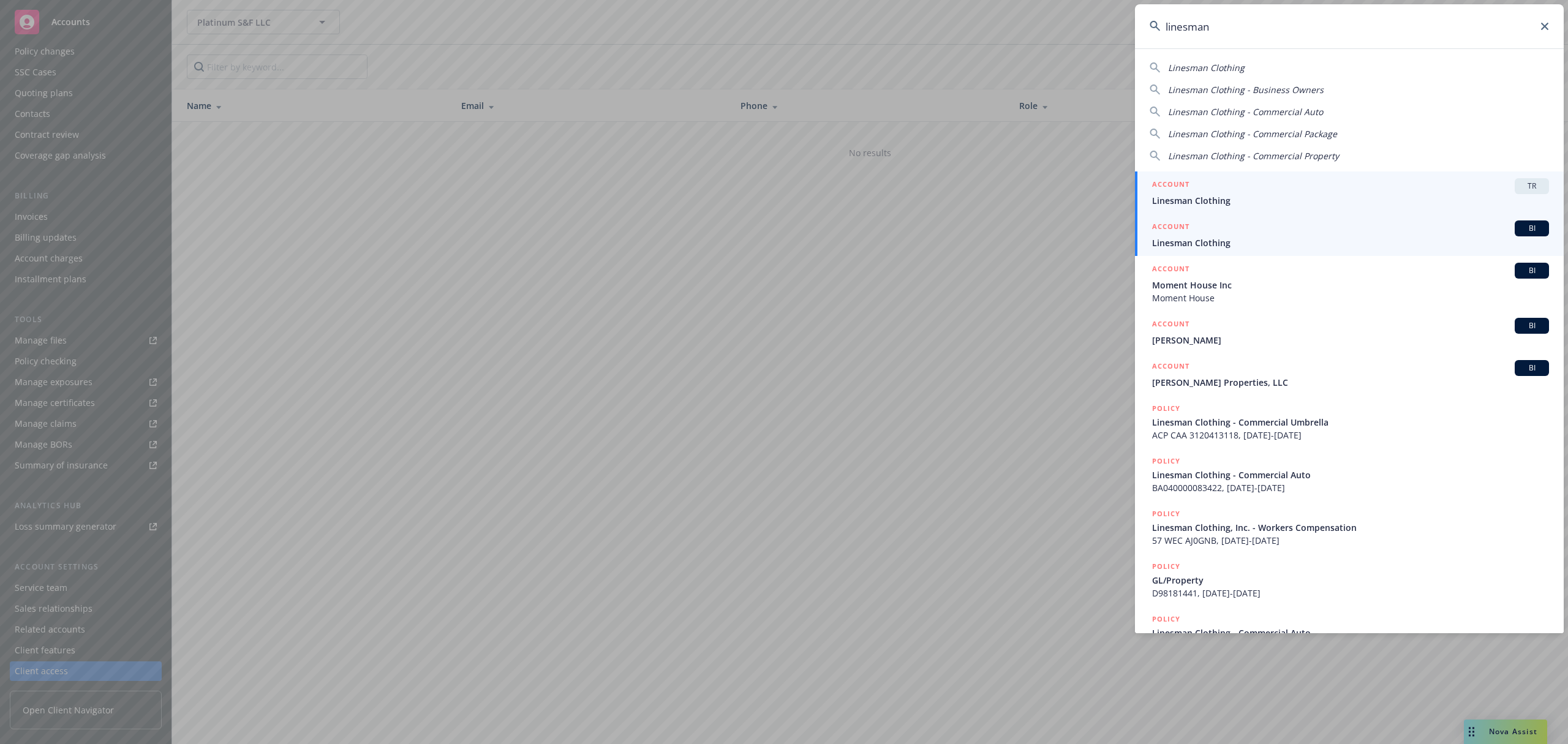
type input "linesman"
click at [1223, 241] on span "Linesman Clothing" at bounding box center [1350, 242] width 397 height 13
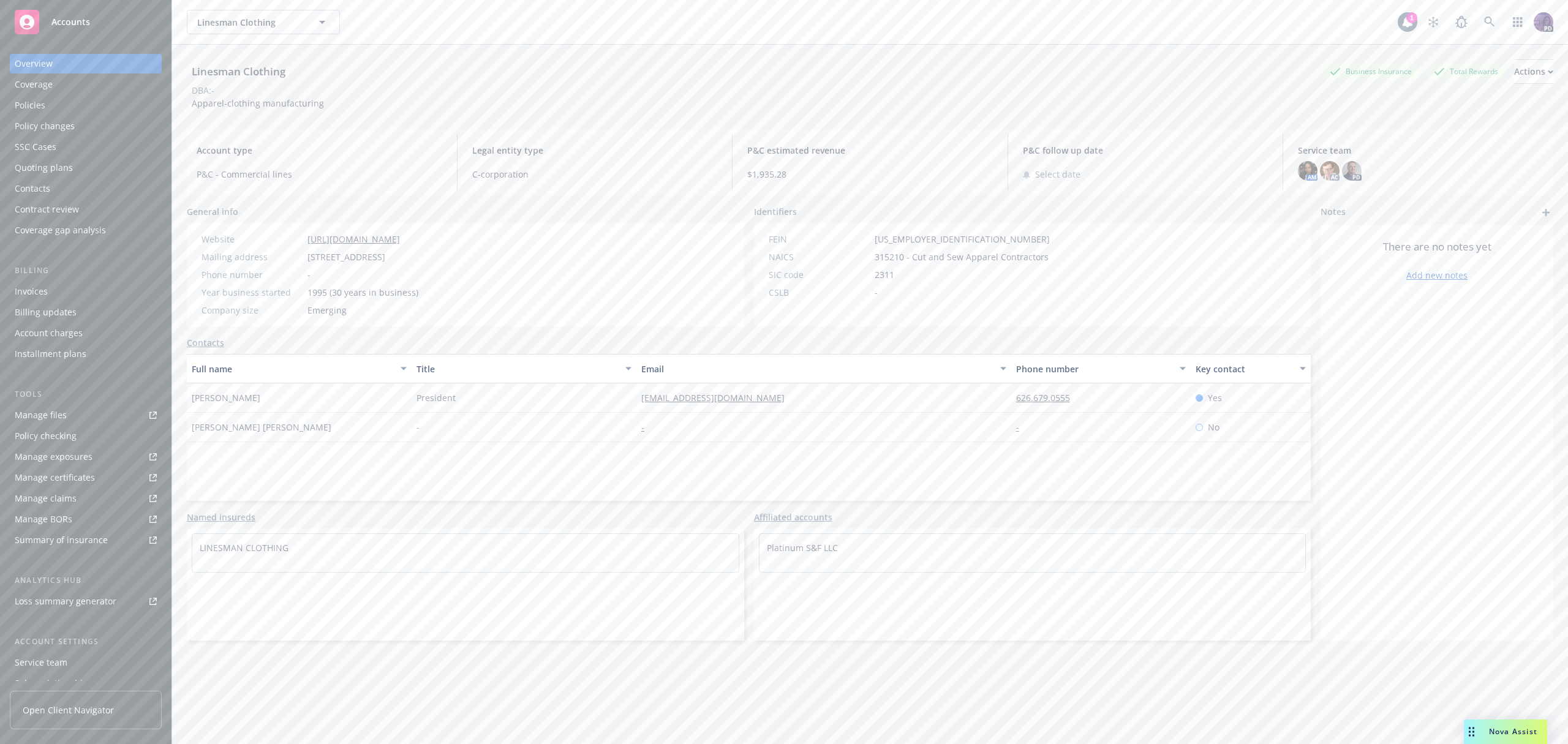
click at [87, 659] on div "Service team" at bounding box center [85, 663] width 142 height 19
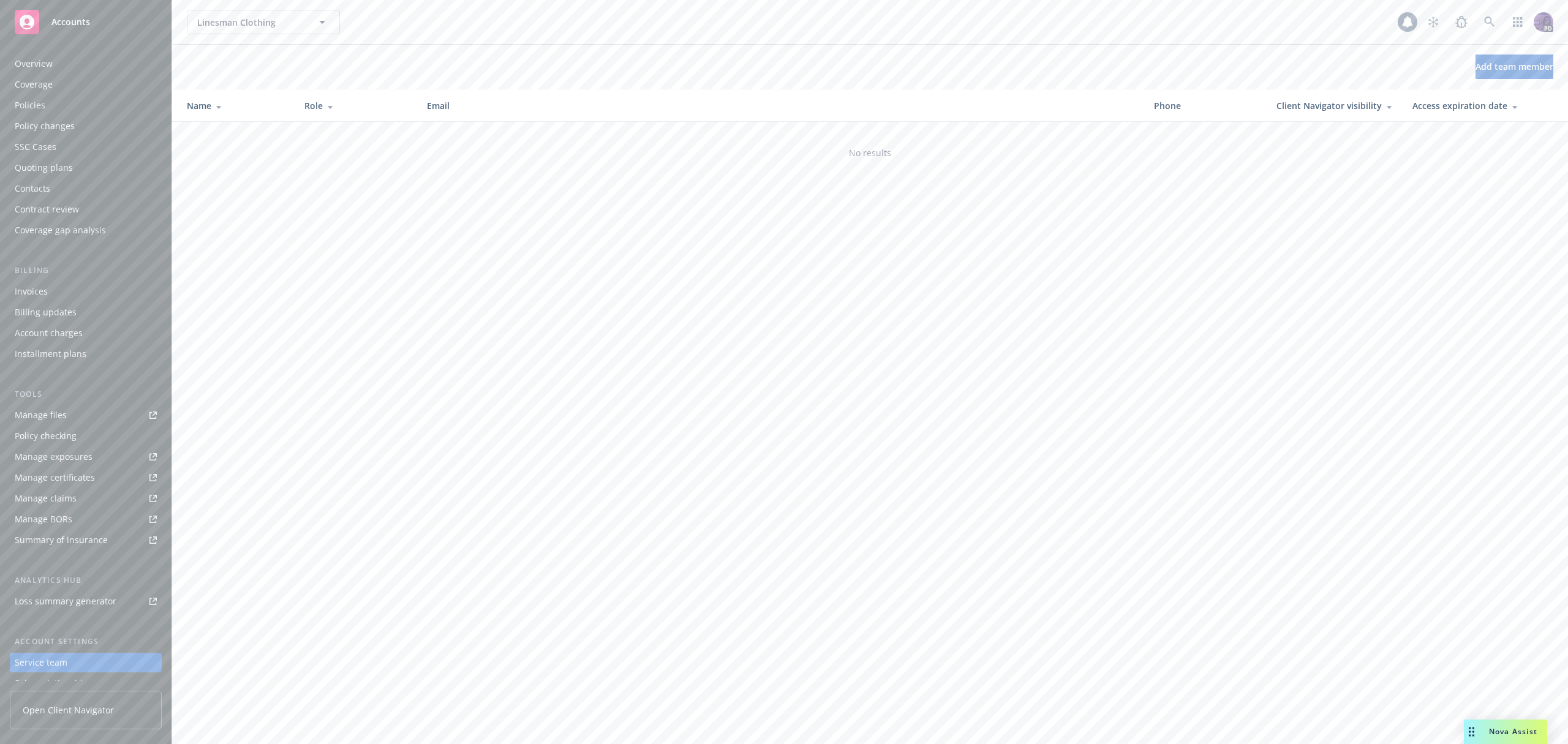
scroll to position [75, 0]
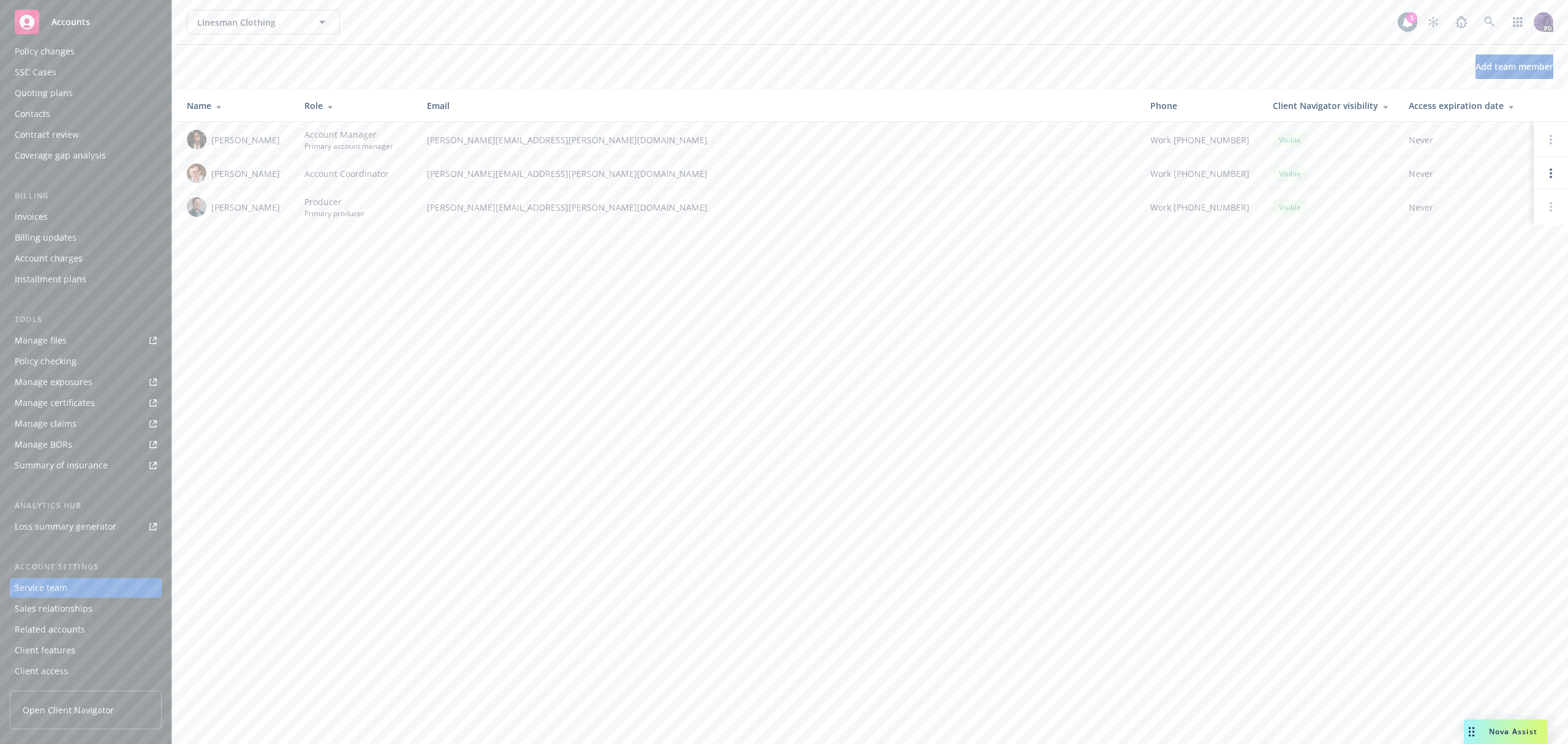
click at [62, 674] on div "Client access" at bounding box center [41, 671] width 53 height 19
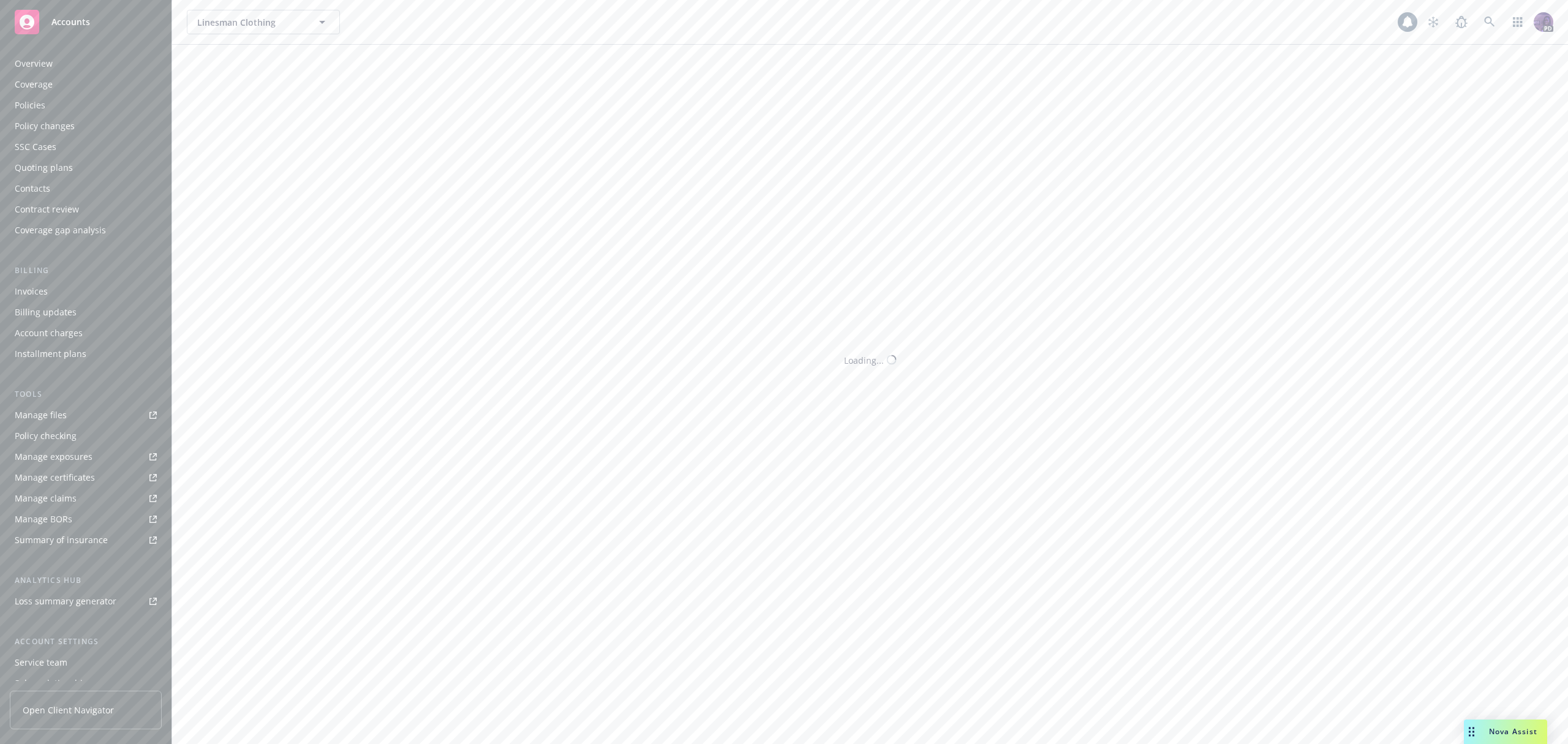
scroll to position [75, 0]
click at [1521, 151] on td at bounding box center [1537, 142] width 61 height 39
click at [1523, 138] on circle "more" at bounding box center [1524, 138] width 3 height 3
click at [1494, 186] on link "Reset password" at bounding box center [1460, 191] width 143 height 25
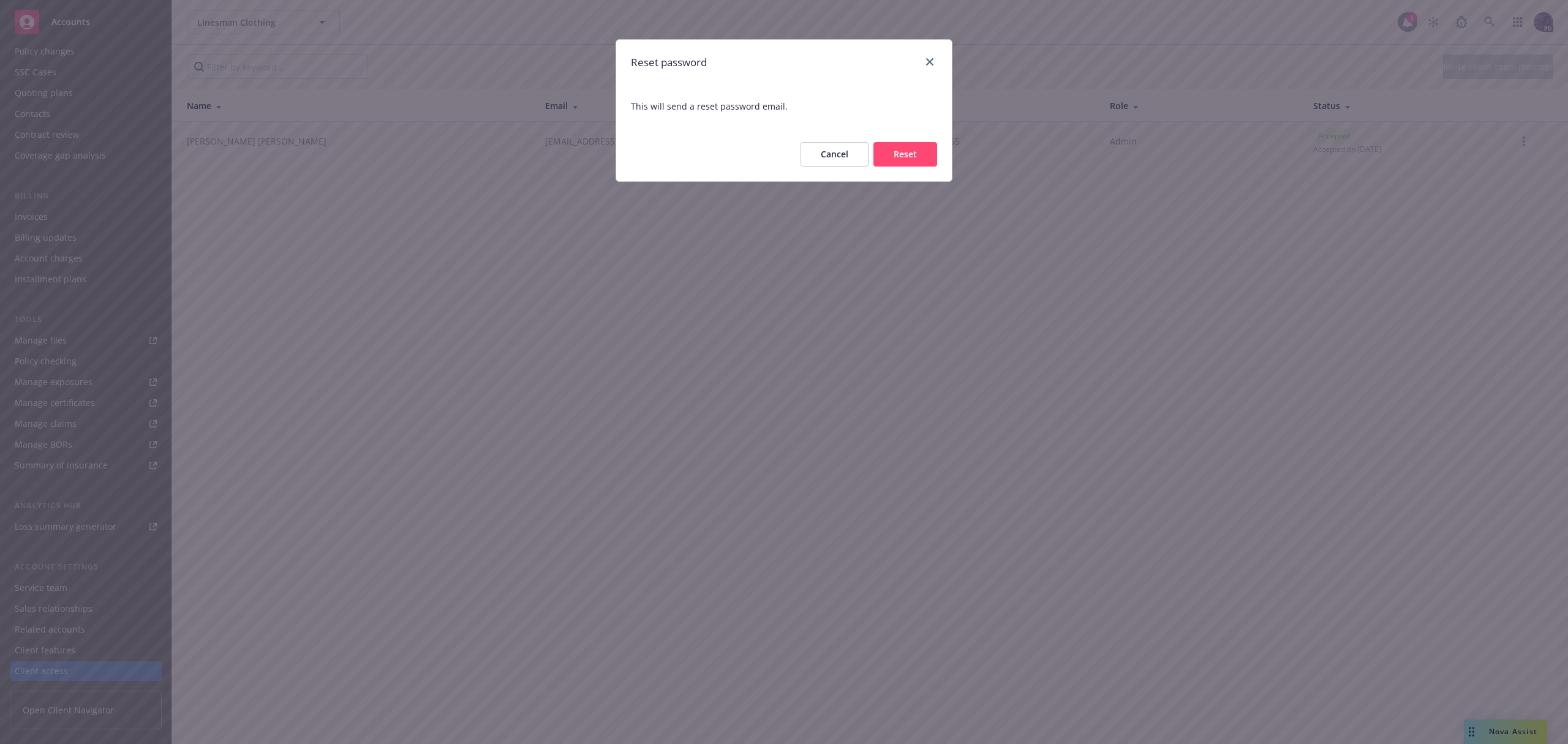
click at [917, 154] on button "Reset" at bounding box center [905, 154] width 63 height 25
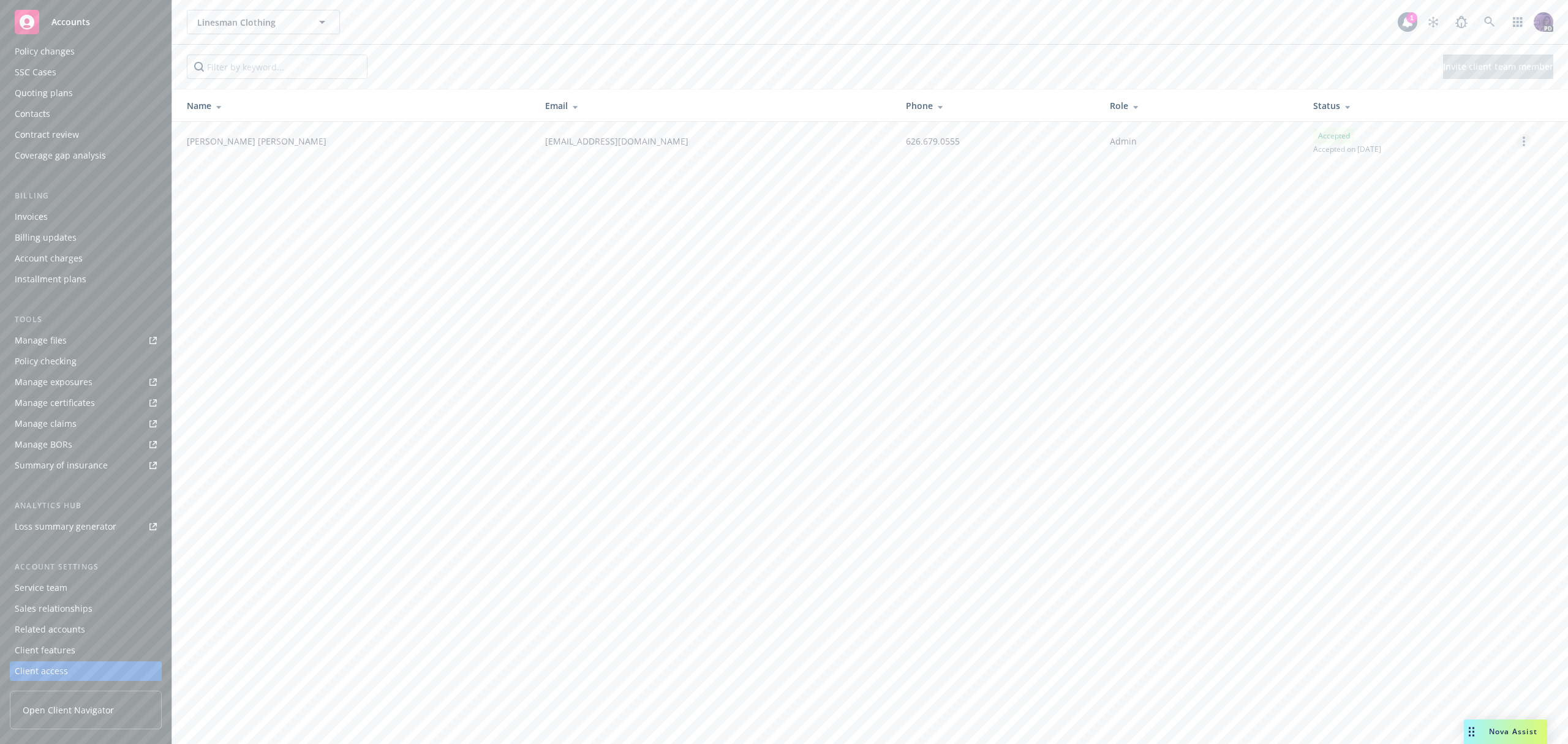
click at [1518, 142] on link "more" at bounding box center [1524, 142] width 15 height 15
click at [77, 706] on span "Open Client Navigator" at bounding box center [68, 710] width 91 height 13
click at [414, 11] on div "Linesman Clothing Linesman Clothing" at bounding box center [792, 22] width 1211 height 25
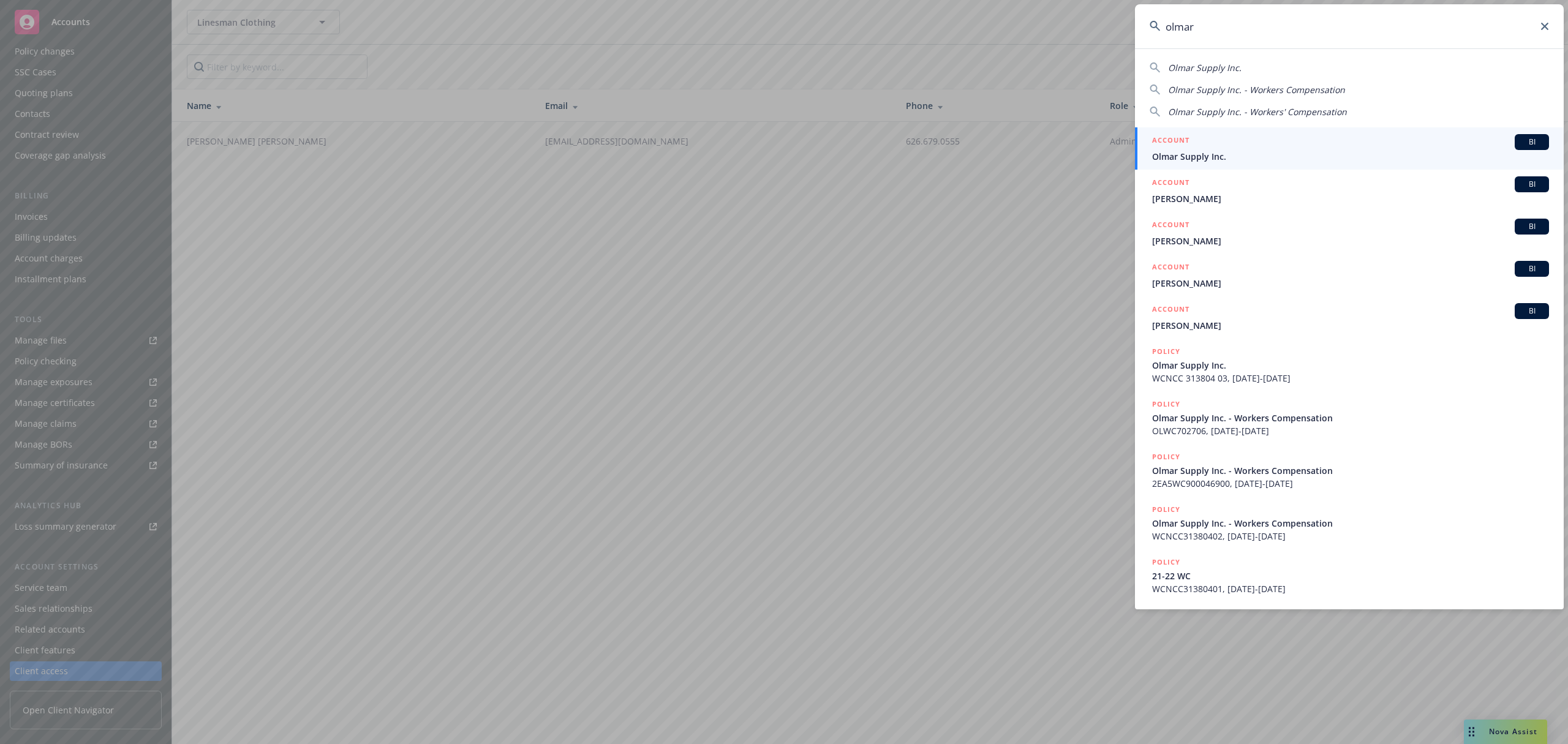
type input "olmar"
click at [1169, 140] on h5 "ACCOUNT" at bounding box center [1171, 142] width 37 height 15
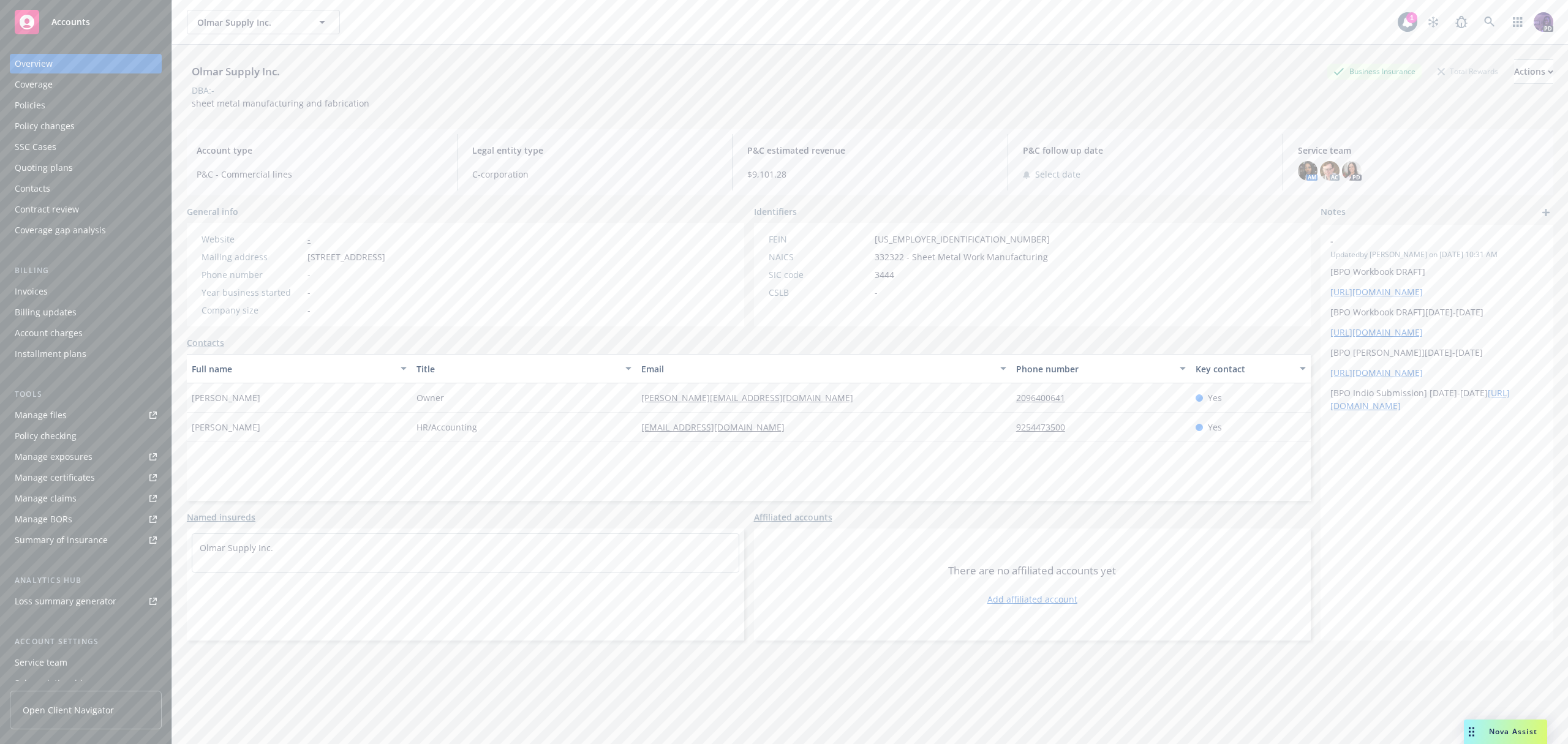
click at [26, 103] on div "Policies" at bounding box center [30, 105] width 31 height 19
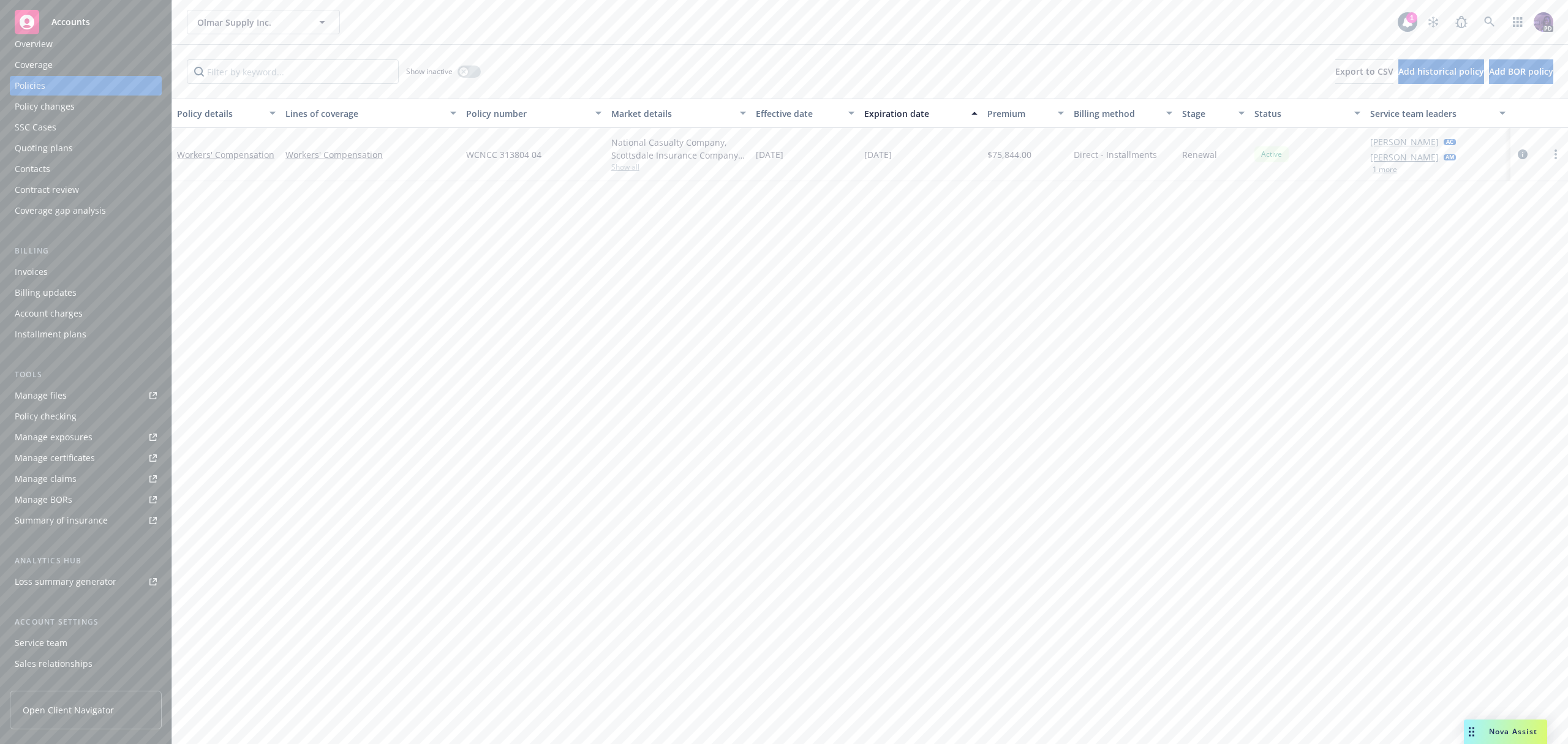
scroll to position [36, 0]
click at [45, 623] on div "Service team" at bounding box center [41, 626] width 53 height 19
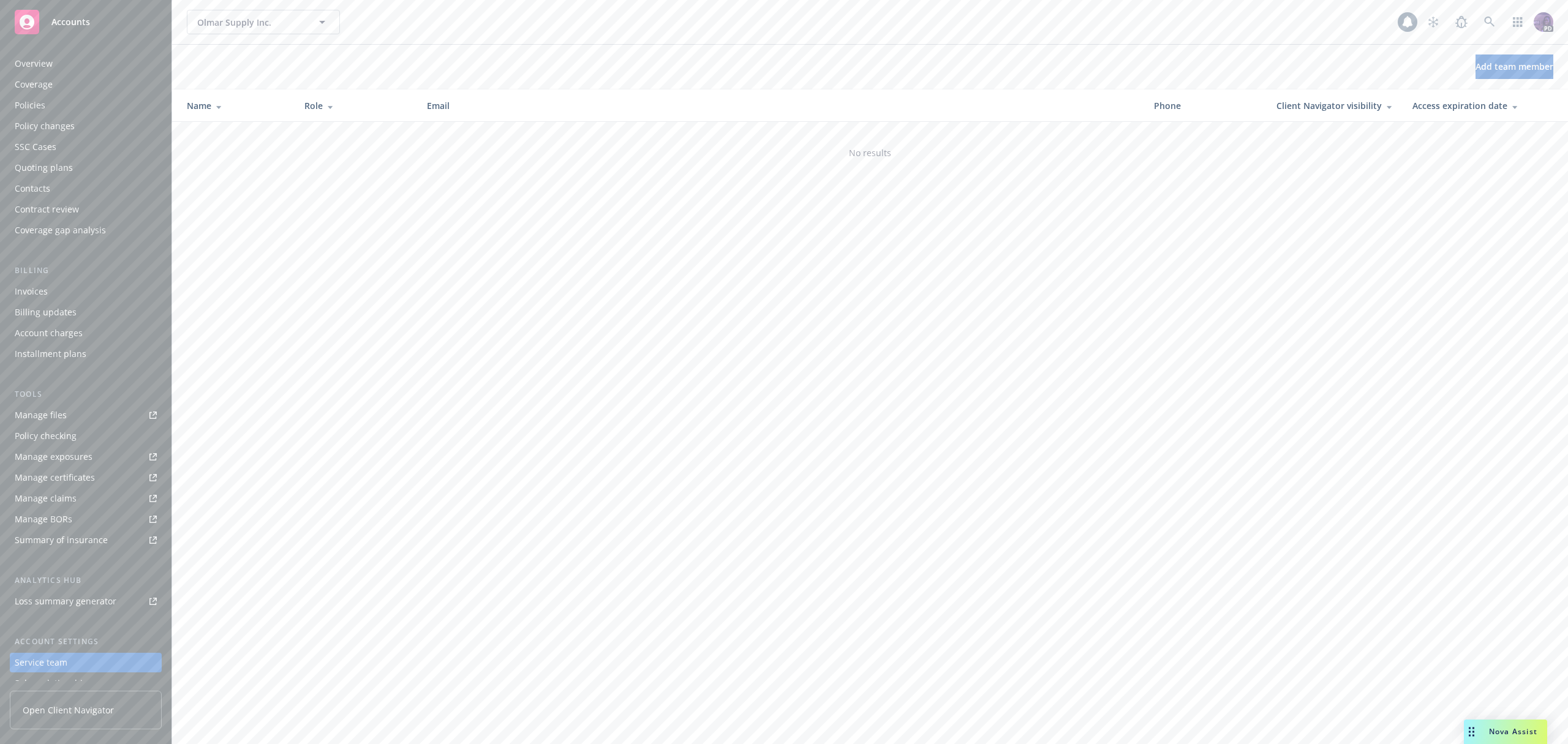
scroll to position [75, 0]
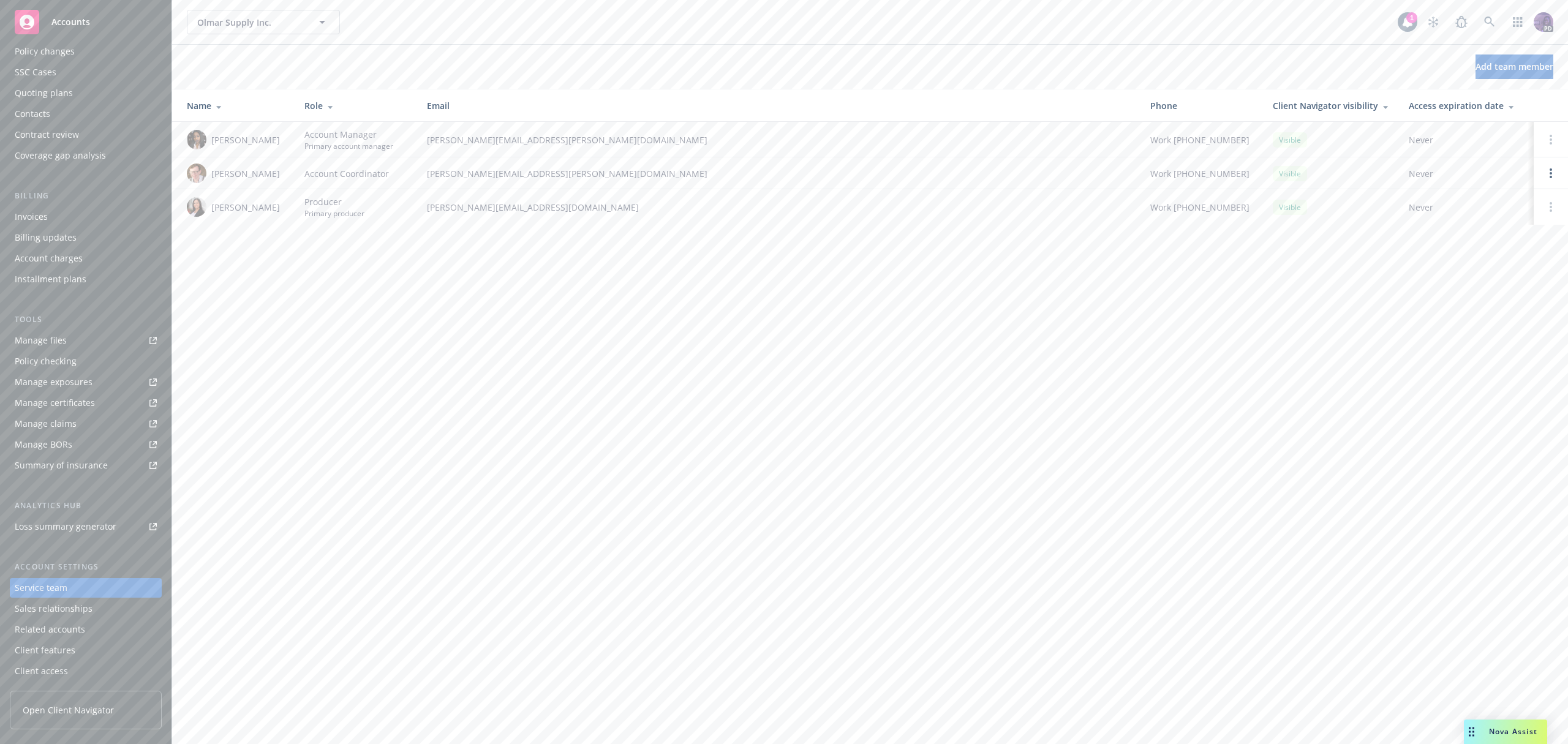
click at [81, 108] on div "Contacts" at bounding box center [85, 114] width 142 height 19
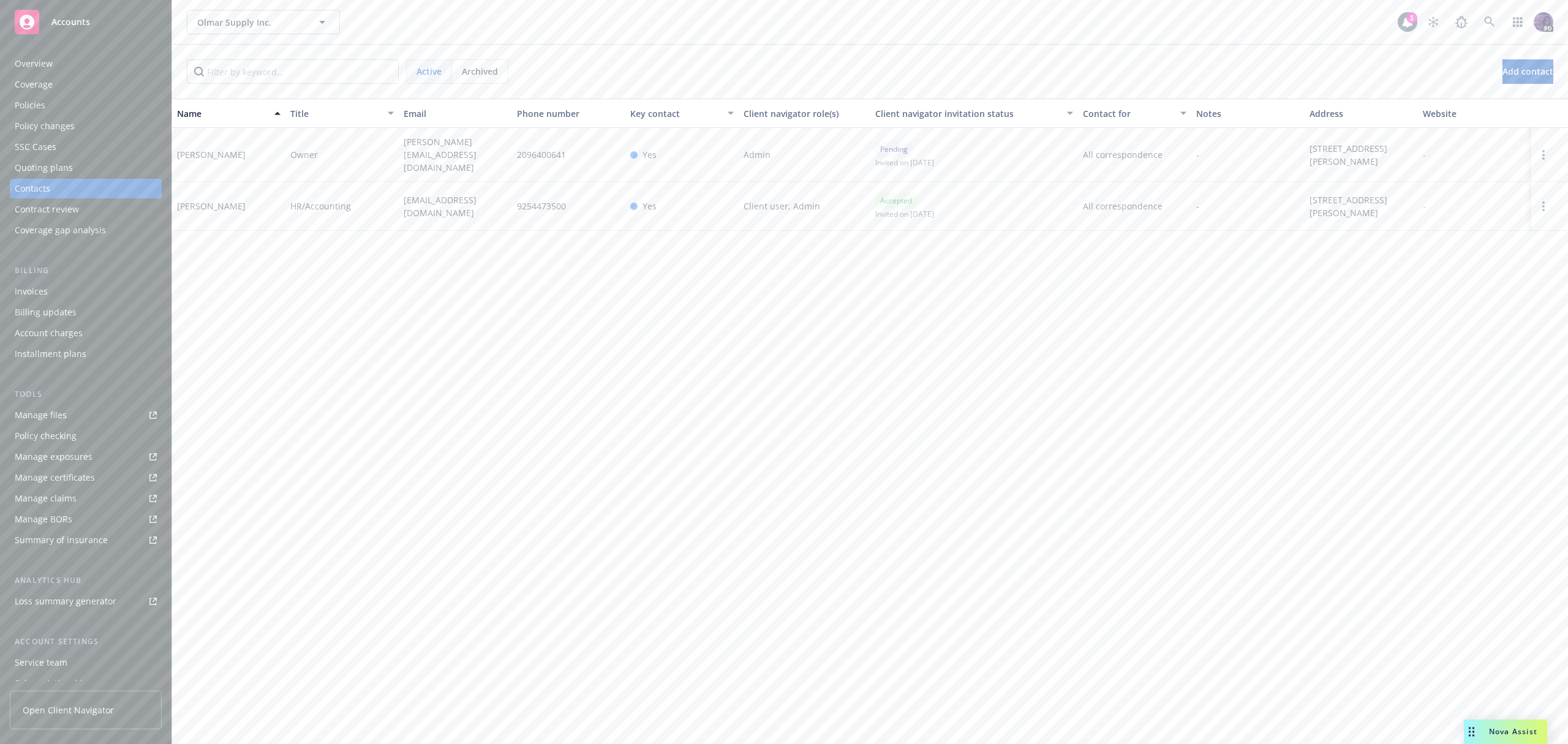
click at [517, 153] on span "2096400641" at bounding box center [541, 154] width 49 height 13
drag, startPoint x: 506, startPoint y: 153, endPoint x: 401, endPoint y: 156, distance: 105.0
click at [401, 156] on div "[PERSON_NAME][EMAIL_ADDRESS][DOMAIN_NAME]" at bounding box center [455, 155] width 114 height 54
copy span "[PERSON_NAME][EMAIL_ADDRESS][DOMAIN_NAME]"
drag, startPoint x: 431, startPoint y: 210, endPoint x: 402, endPoint y: 200, distance: 30.7
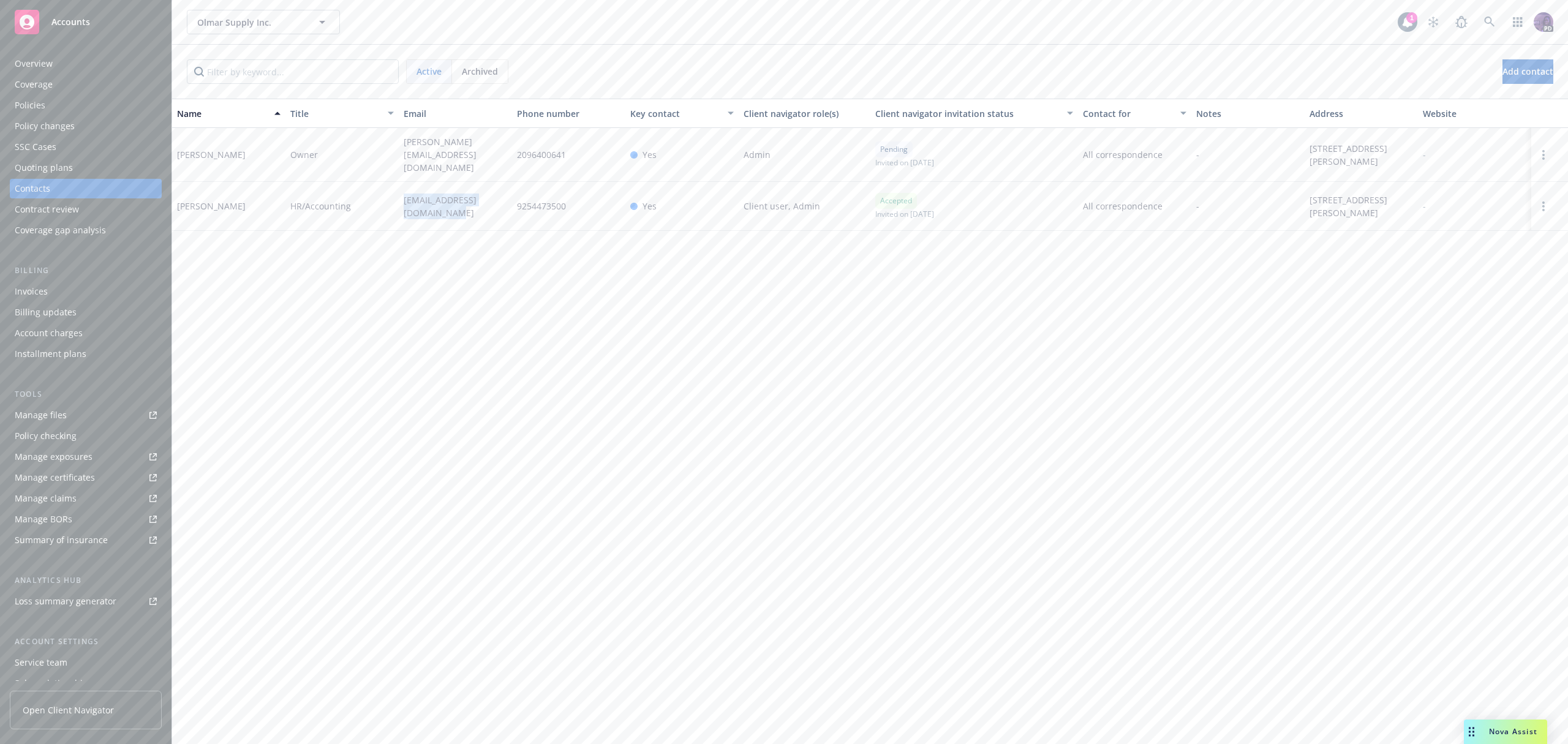
click at [402, 200] on div "[EMAIL_ADDRESS][DOMAIN_NAME]" at bounding box center [455, 206] width 114 height 49
copy span "[EMAIL_ADDRESS][DOMAIN_NAME]"
click at [105, 64] on div "Overview" at bounding box center [85, 63] width 142 height 19
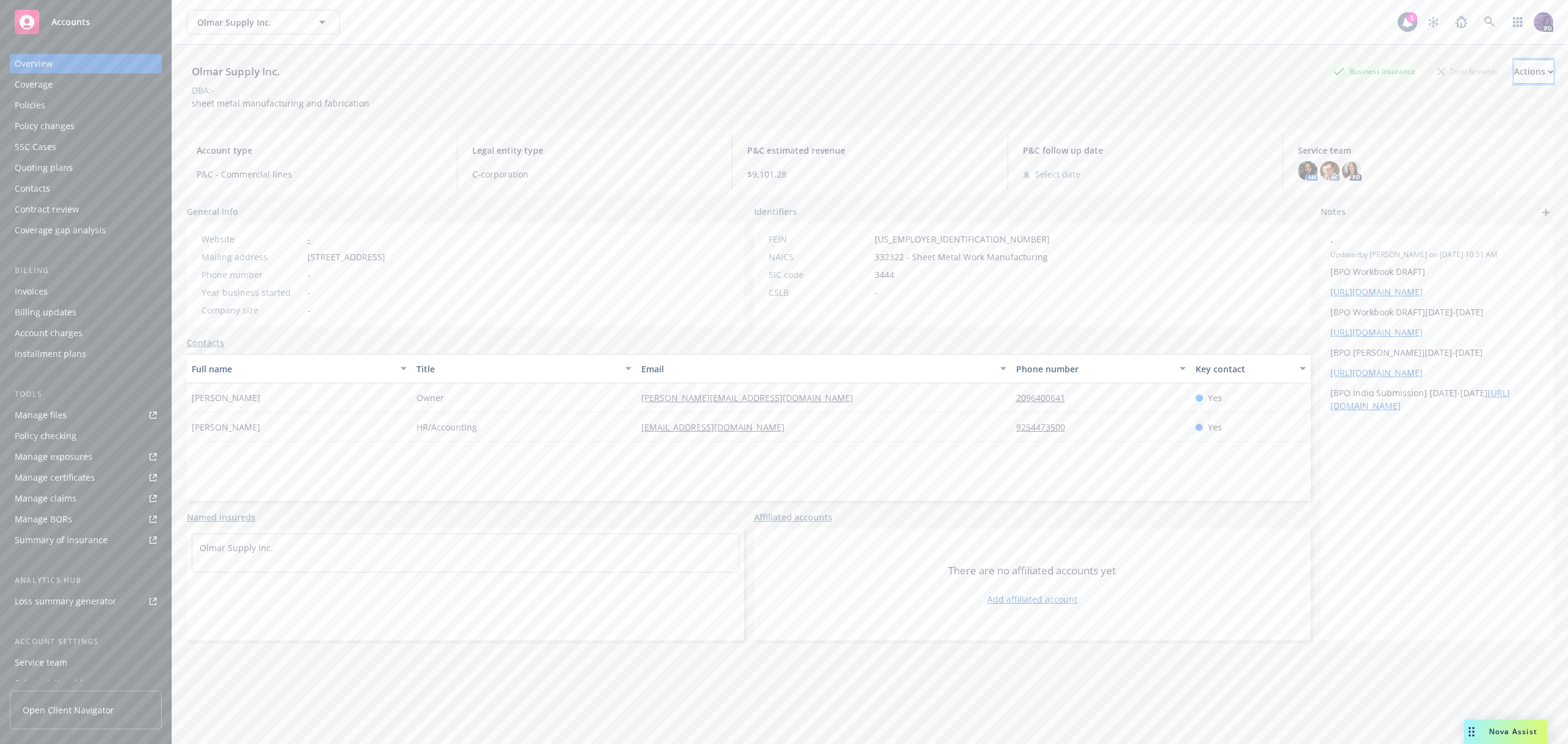
click at [1517, 82] on div "Actions" at bounding box center [1533, 71] width 39 height 23
drag, startPoint x: 1442, startPoint y: 163, endPoint x: 1425, endPoint y: 162, distance: 17.0
click at [1440, 163] on link "Copy logging email" at bounding box center [1452, 154] width 201 height 25
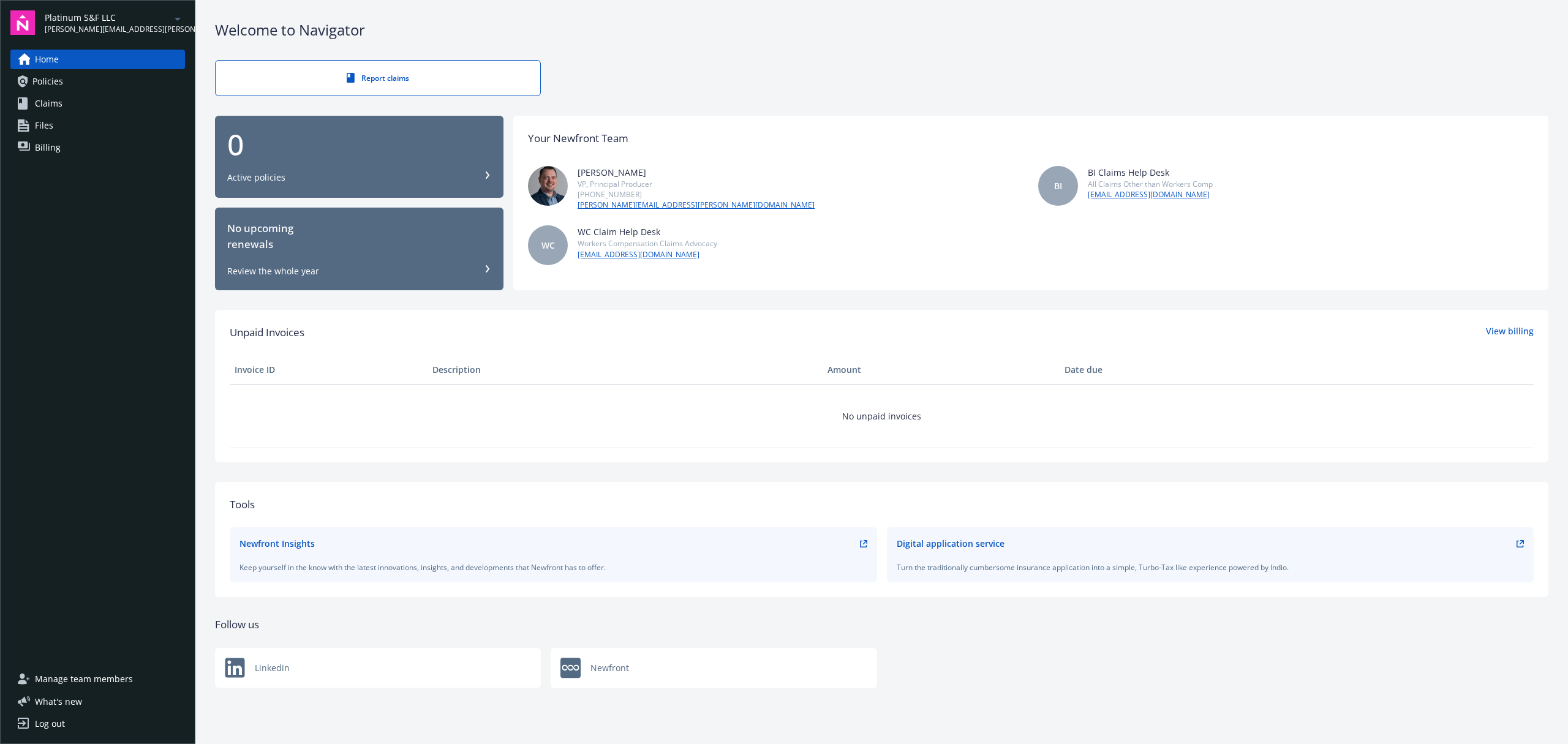
click at [106, 683] on span "Manage team members" at bounding box center [83, 679] width 98 height 19
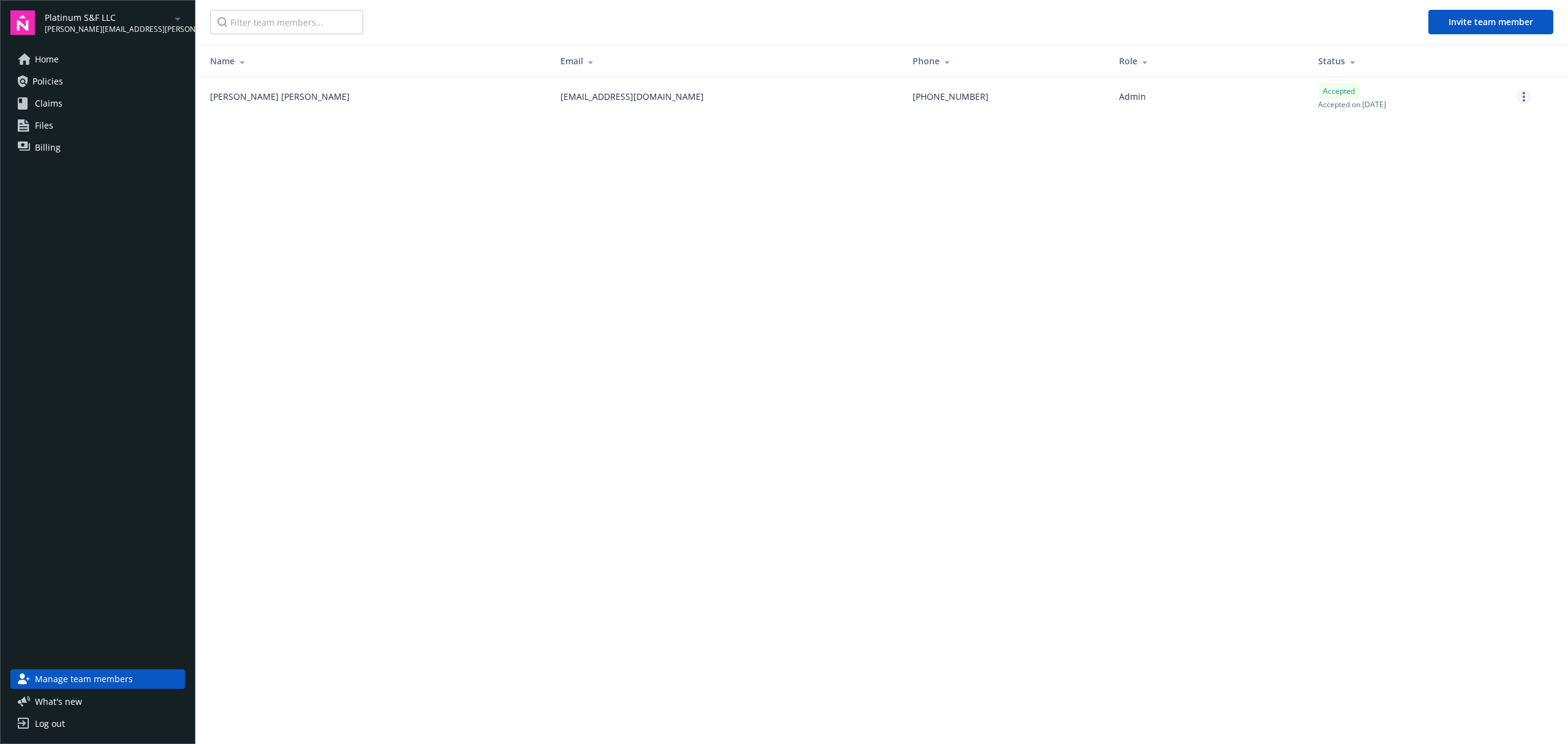
click at [1527, 94] on link "more" at bounding box center [1524, 97] width 15 height 15
click at [1452, 204] on link "Remove team member" at bounding box center [1460, 206] width 143 height 25
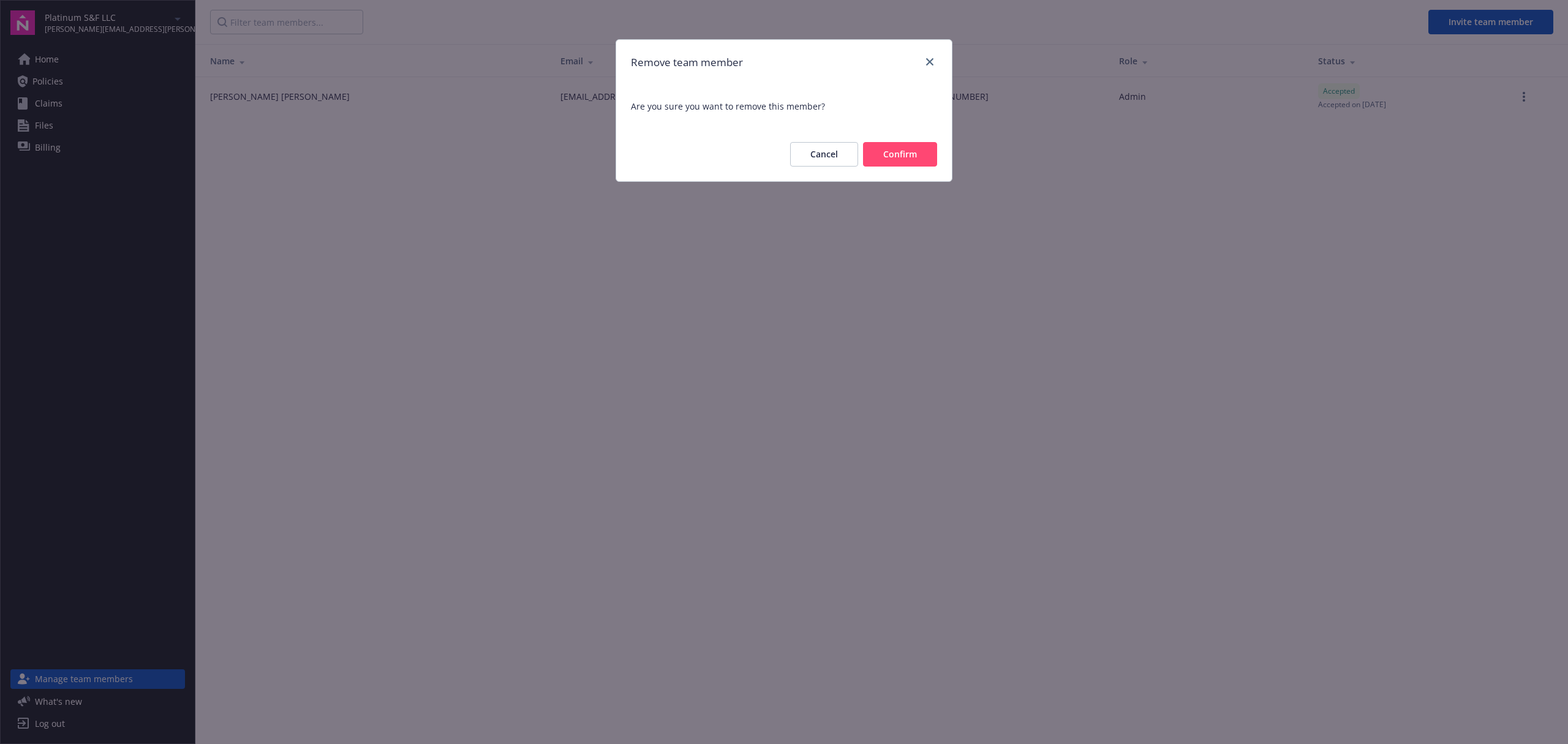
click at [902, 154] on button "Confirm" at bounding box center [900, 154] width 74 height 25
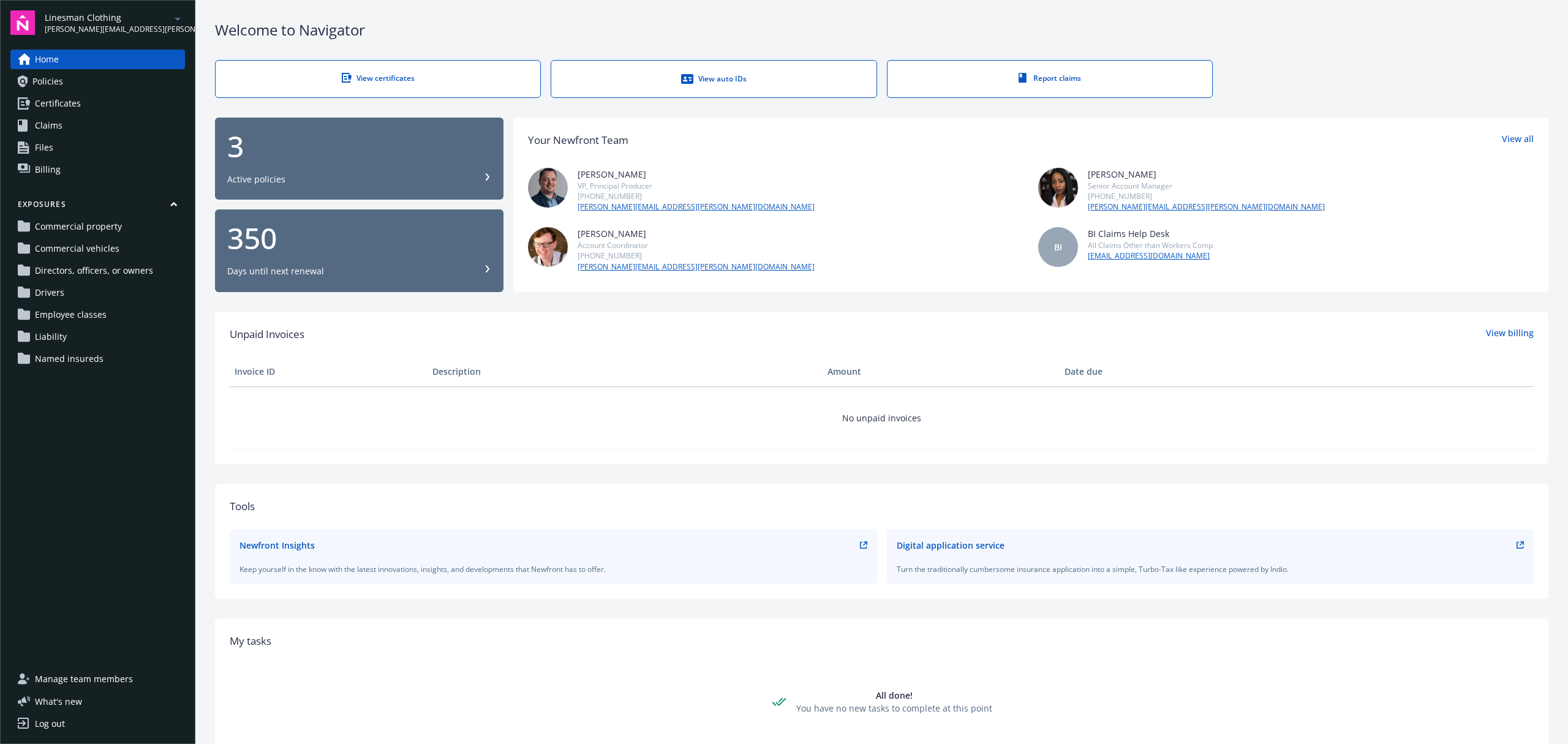
click at [77, 677] on span "Manage team members" at bounding box center [83, 679] width 98 height 19
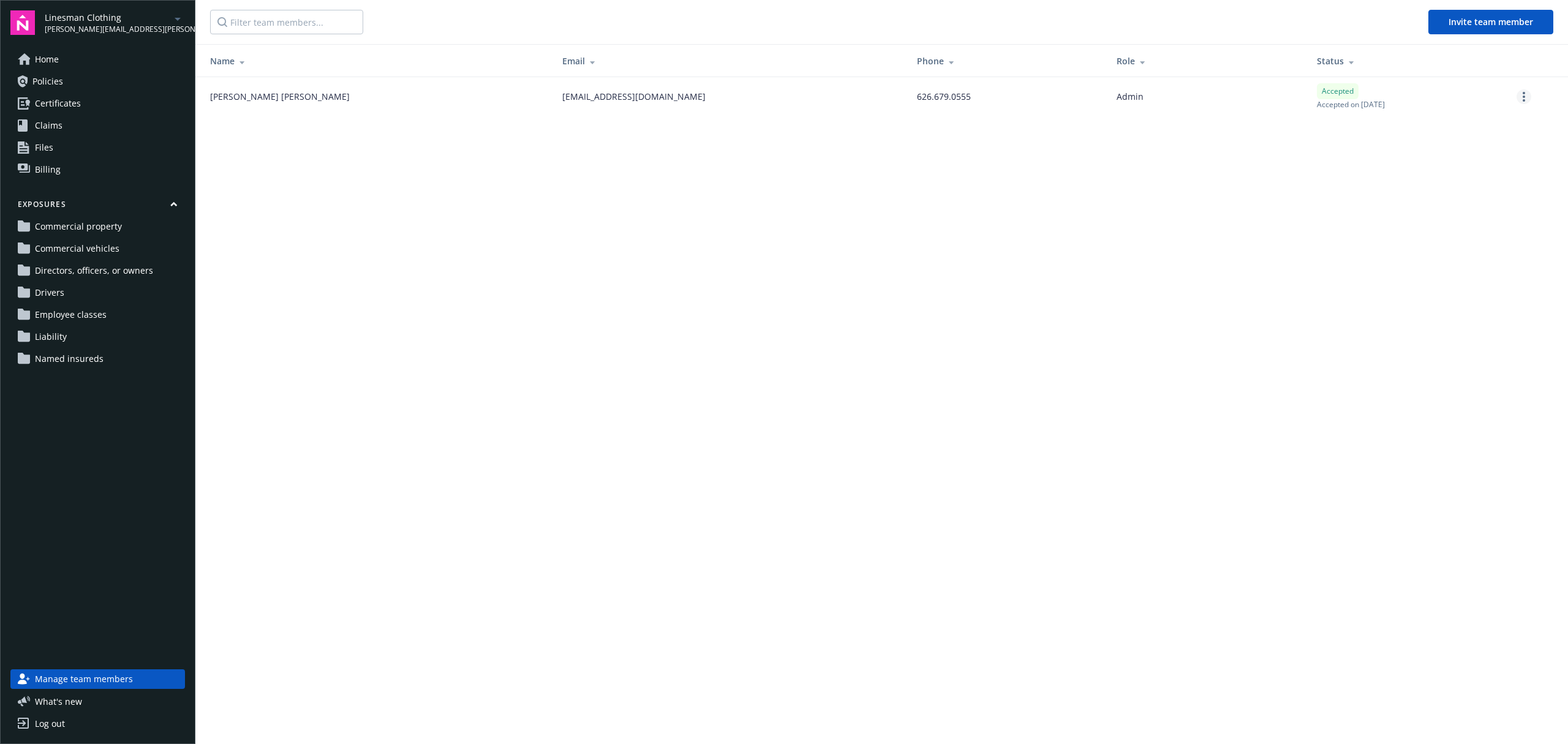
click at [1526, 100] on link "more" at bounding box center [1524, 97] width 15 height 15
